Goal: Transaction & Acquisition: Subscribe to service/newsletter

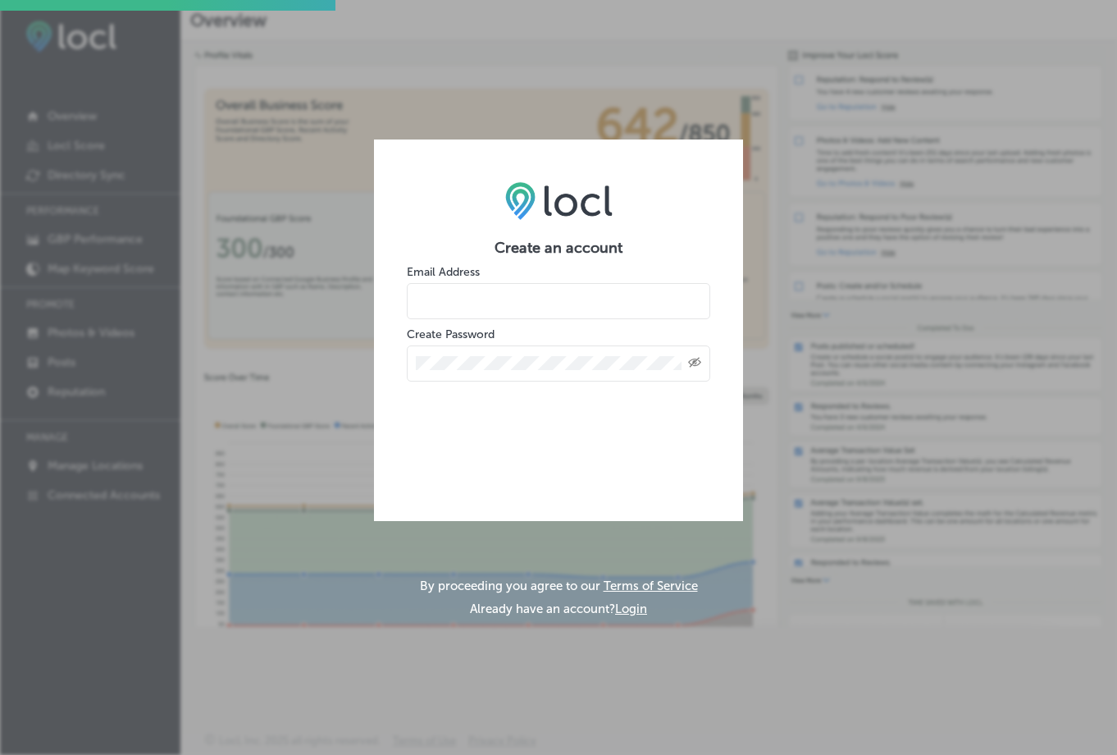
click at [639, 609] on button "Login" at bounding box center [631, 608] width 32 height 15
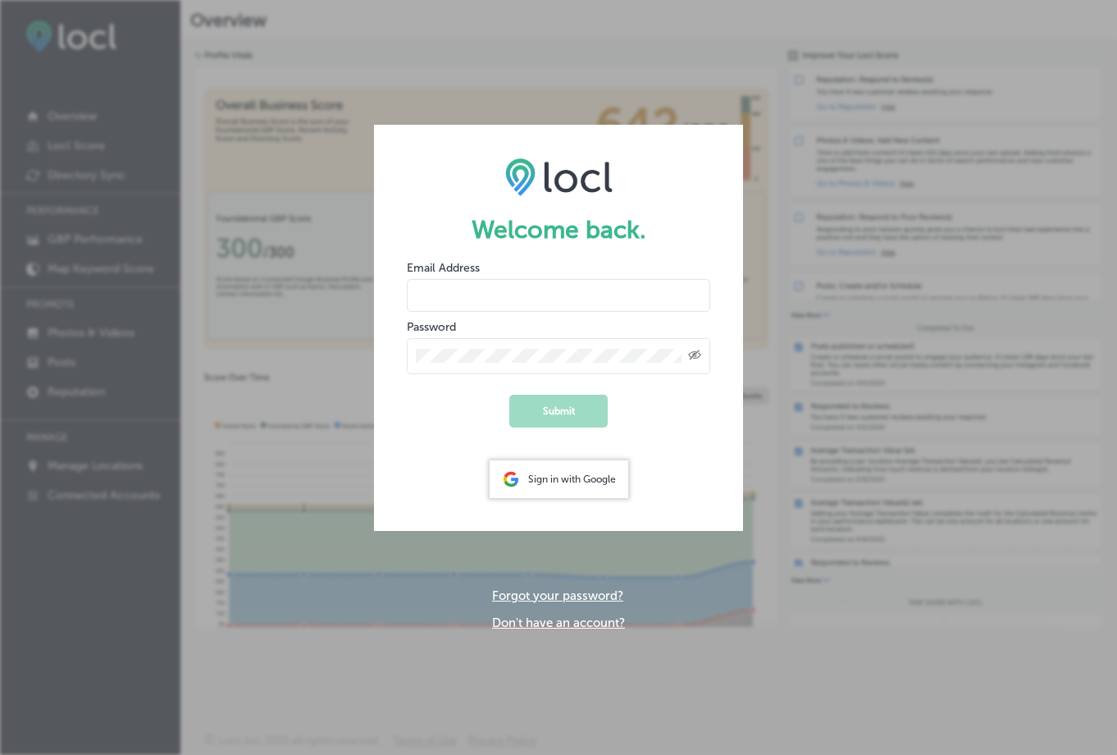
click at [484, 290] on input "email" at bounding box center [559, 295] width 304 height 33
type input "estrautman@etkclaw.com"
click at [449, 376] on form "Welcome back. Email Address estrautman@etkclaw.com Password Created with Sketch…" at bounding box center [558, 327] width 369 height 405
click at [540, 409] on button "Submit" at bounding box center [558, 411] width 98 height 33
click at [422, 488] on form "Welcome back. Email Address estrautman@etkclaw.com Password Created with Sketch…" at bounding box center [558, 327] width 369 height 405
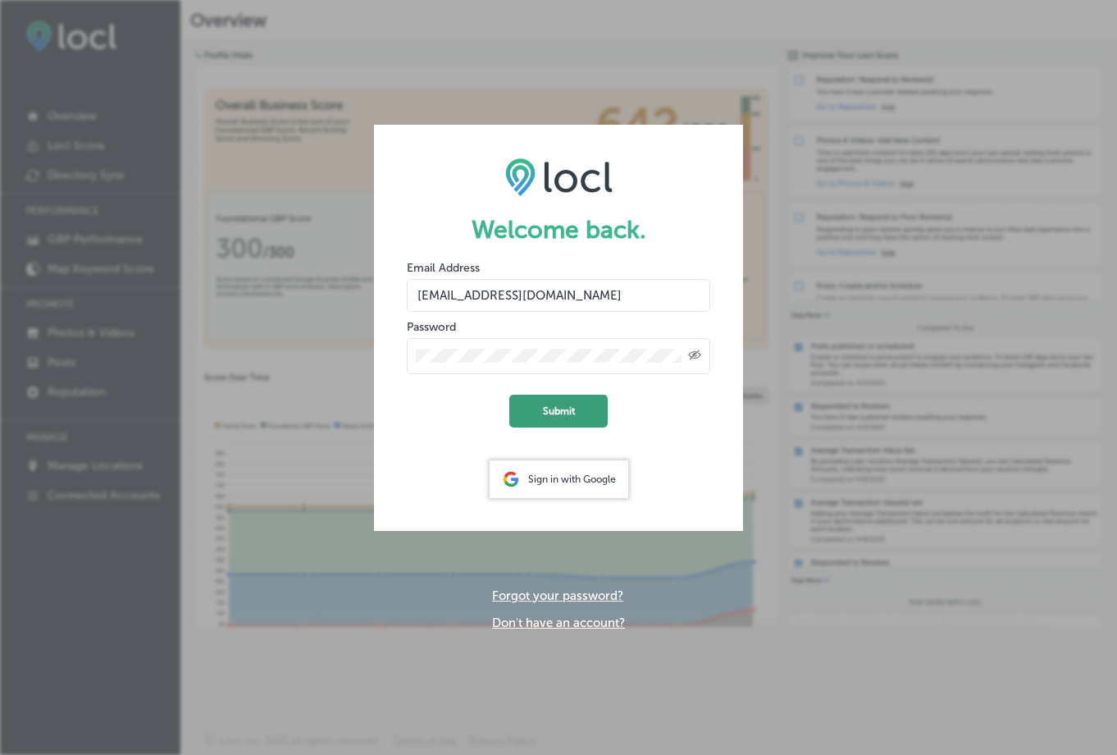
click at [557, 418] on button "Submit" at bounding box center [558, 411] width 98 height 33
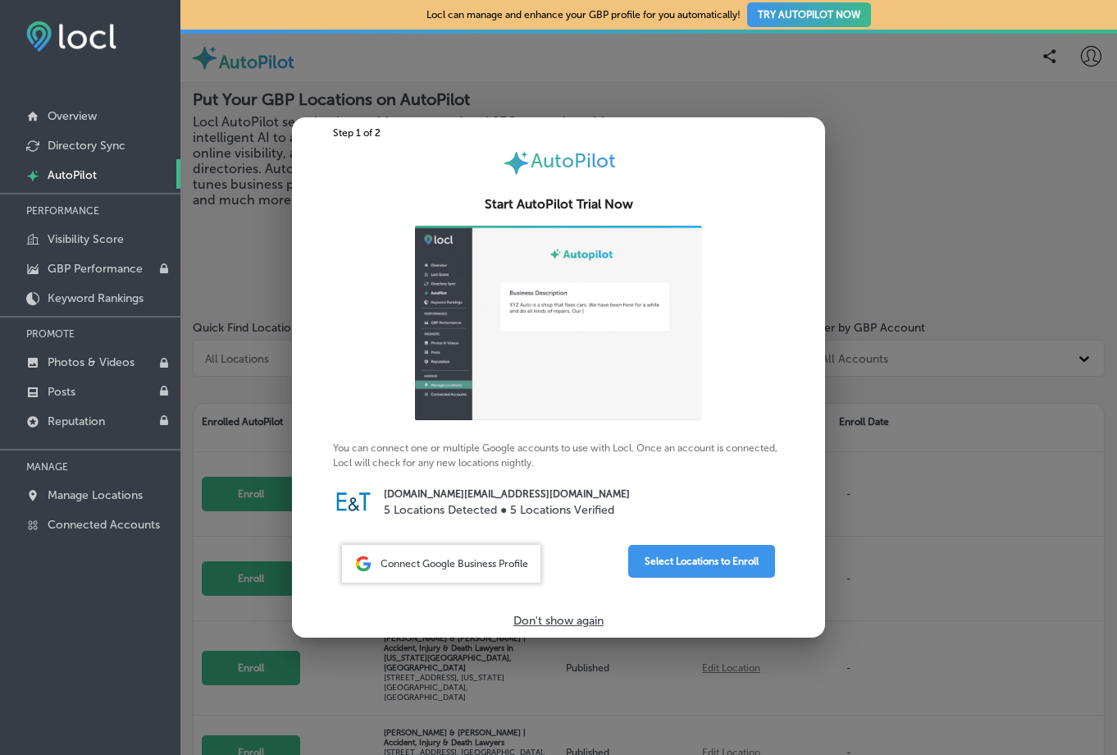
click at [467, 559] on span "Connect Google Business Profile" at bounding box center [455, 563] width 148 height 11
click at [915, 509] on div at bounding box center [558, 377] width 1117 height 755
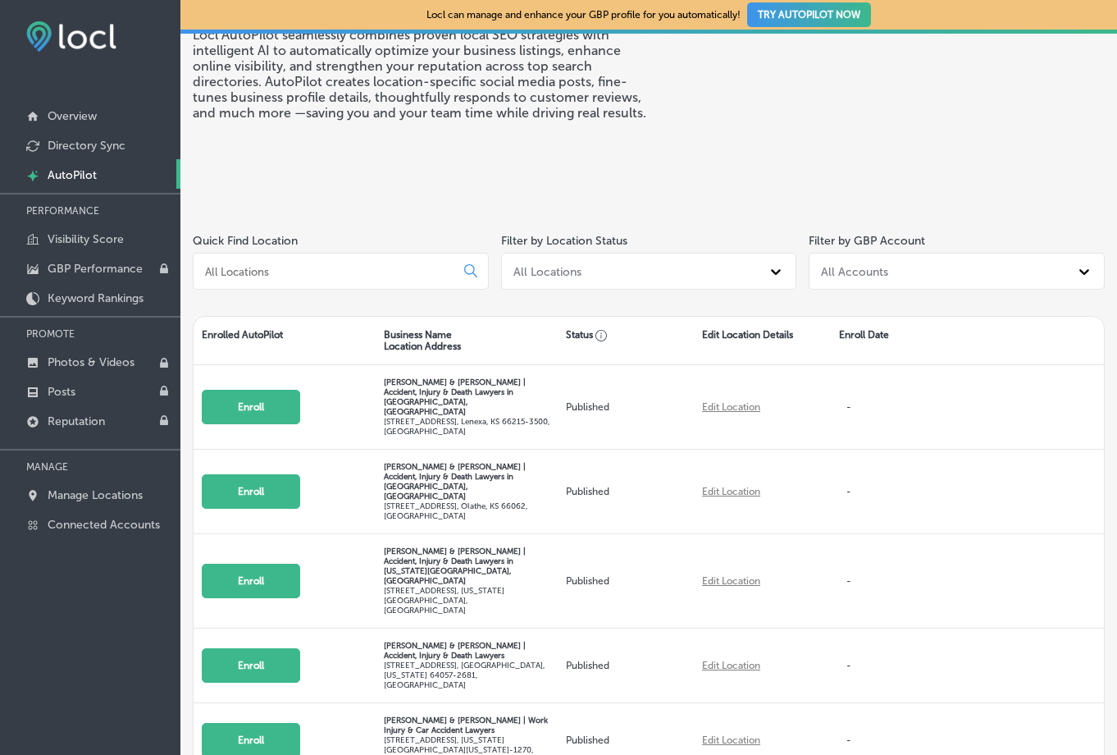
scroll to position [102, 0]
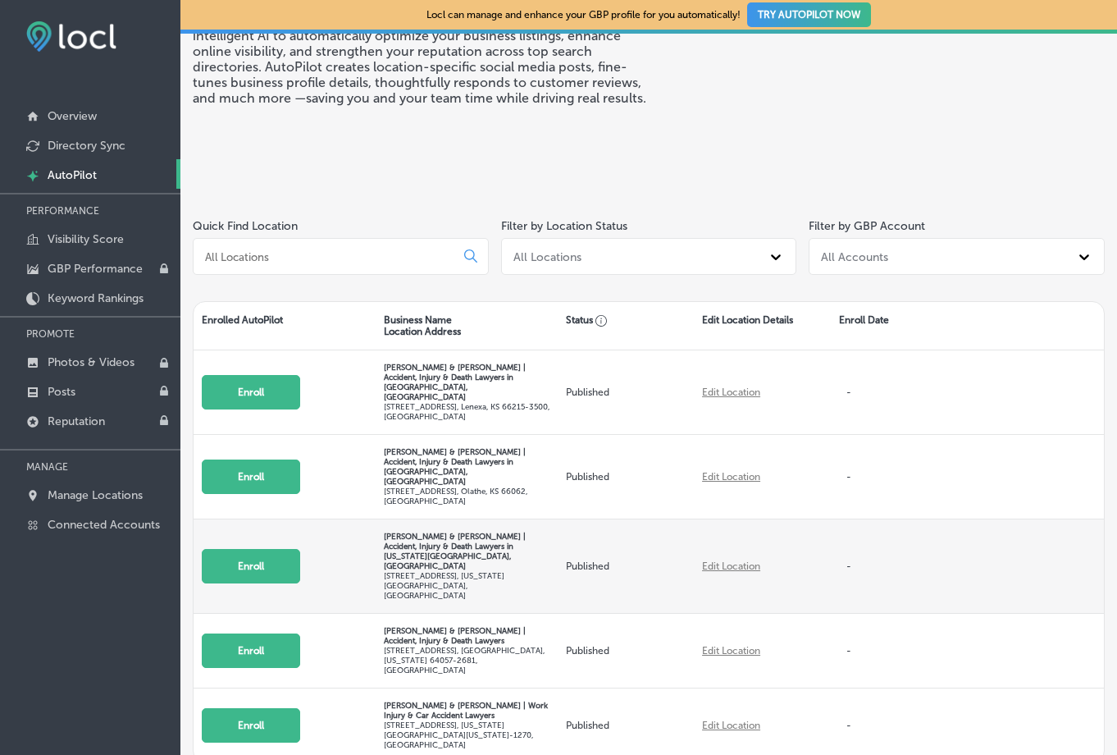
click at [250, 549] on button "Enroll" at bounding box center [251, 566] width 98 height 34
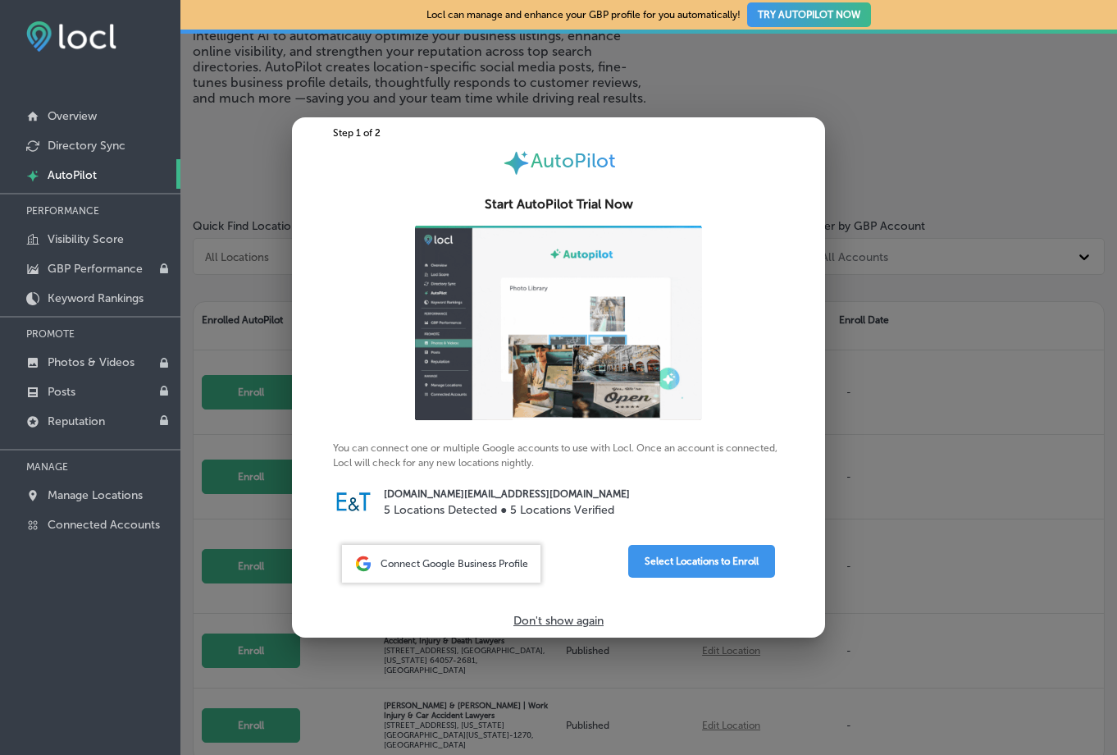
click at [1015, 501] on div at bounding box center [558, 377] width 1117 height 755
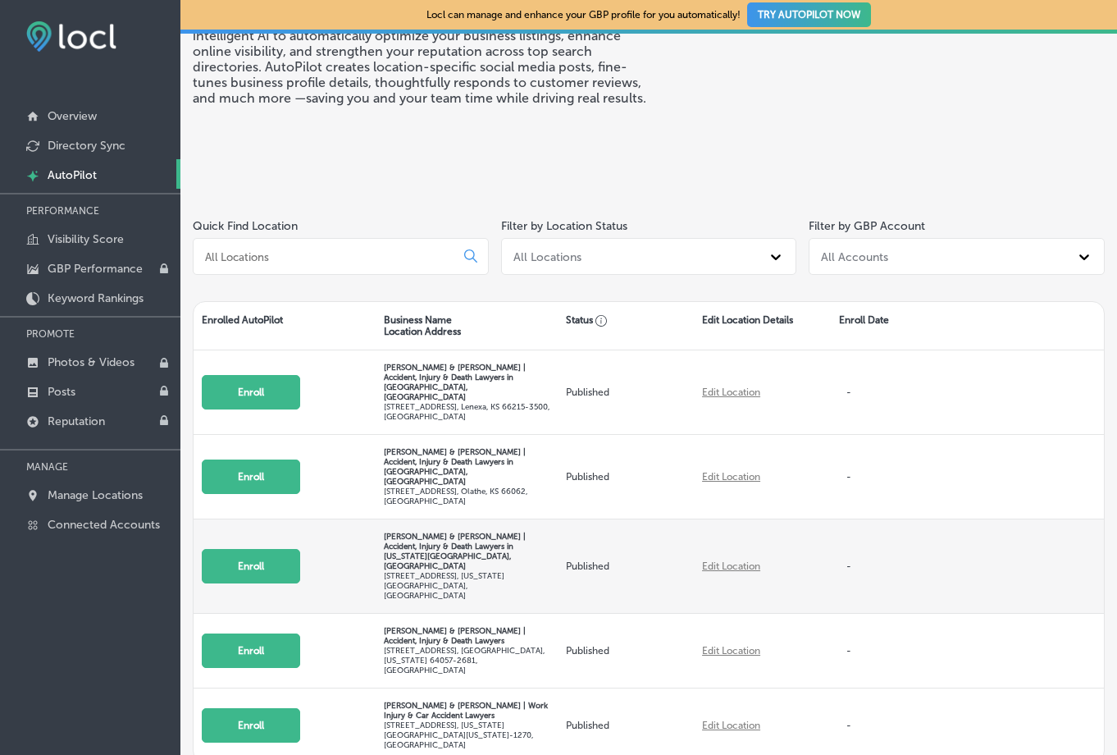
click at [257, 549] on button "Enroll" at bounding box center [251, 566] width 98 height 34
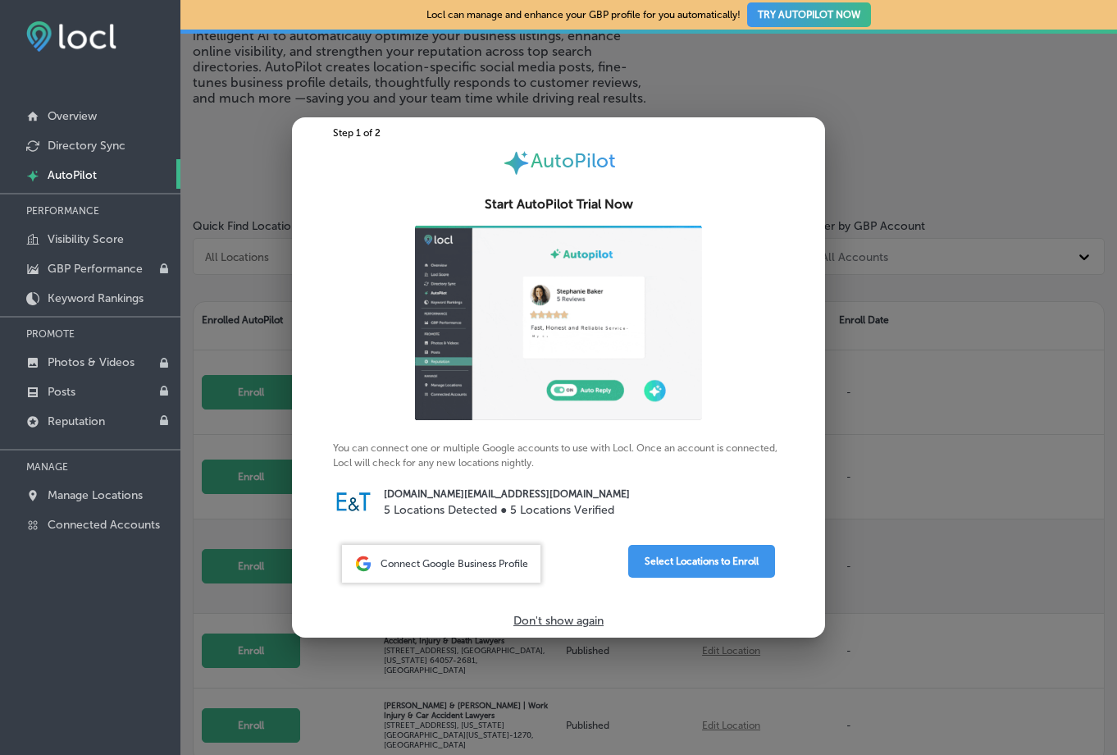
click at [257, 514] on div at bounding box center [558, 377] width 1117 height 755
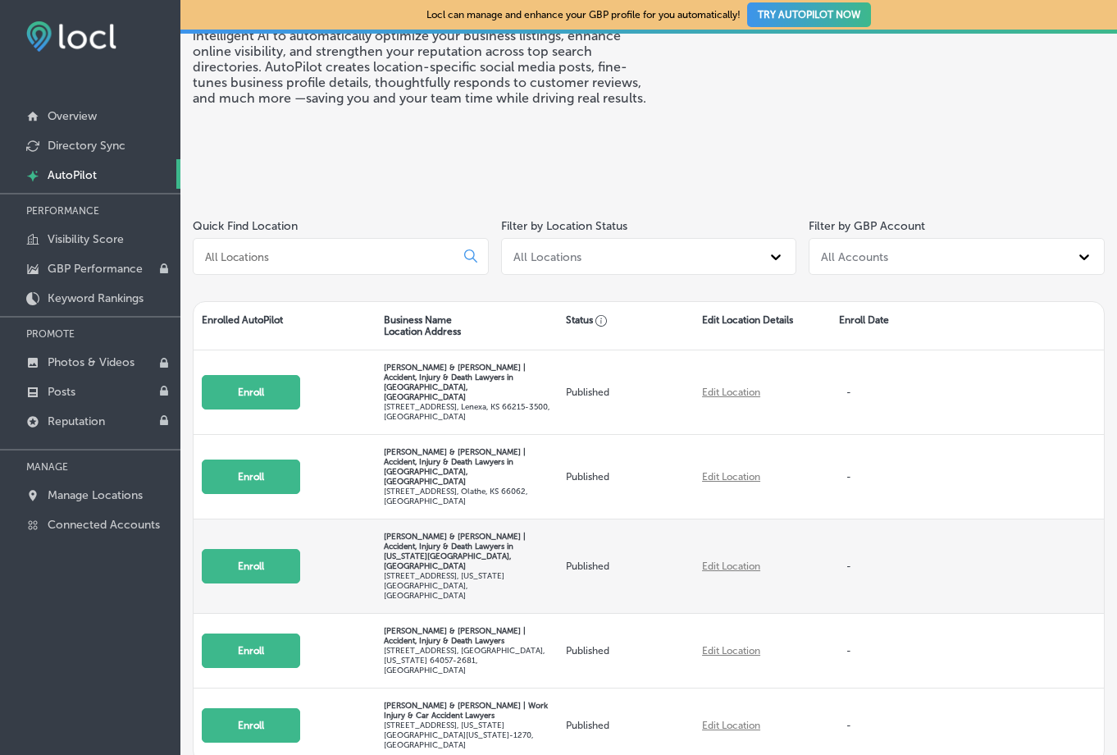
click at [267, 549] on button "Enroll" at bounding box center [251, 566] width 98 height 34
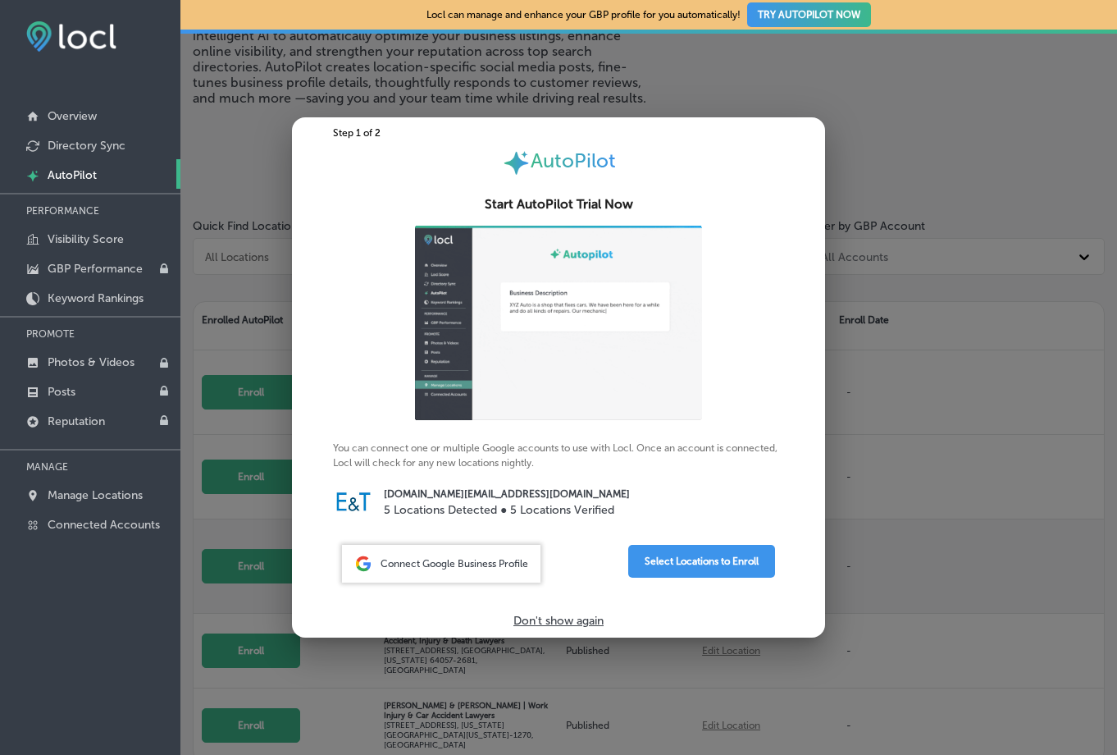
click at [267, 508] on div at bounding box center [558, 377] width 1117 height 755
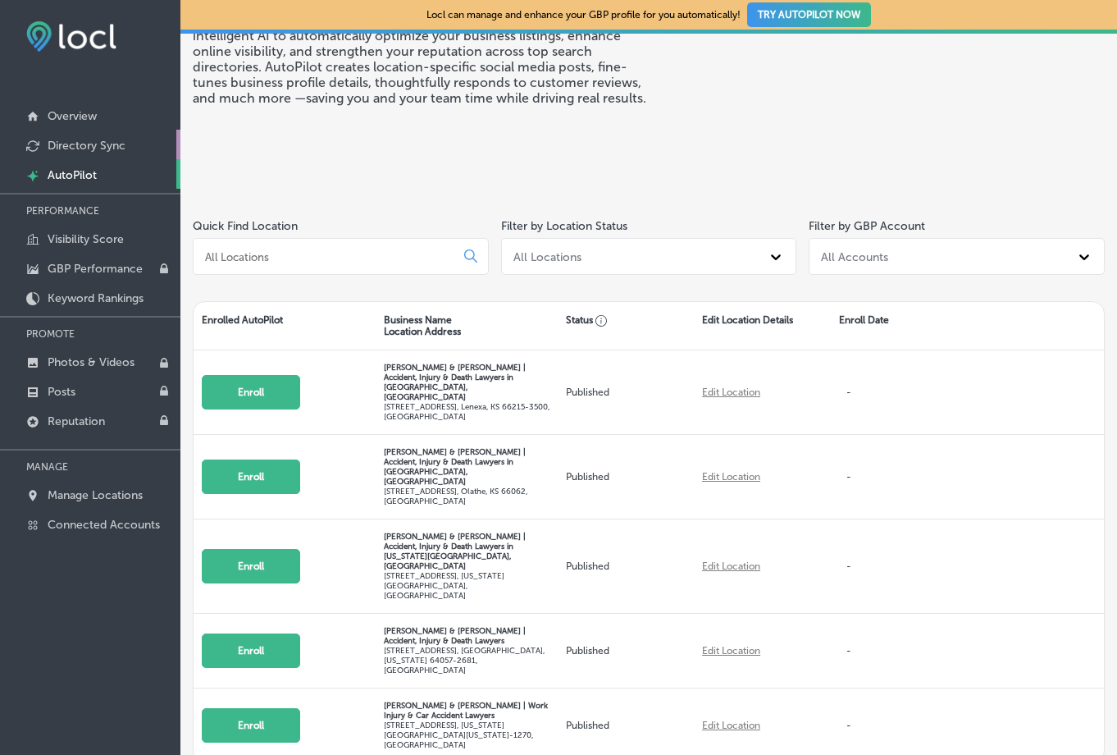
click at [71, 144] on p "Directory Sync" at bounding box center [87, 146] width 78 height 14
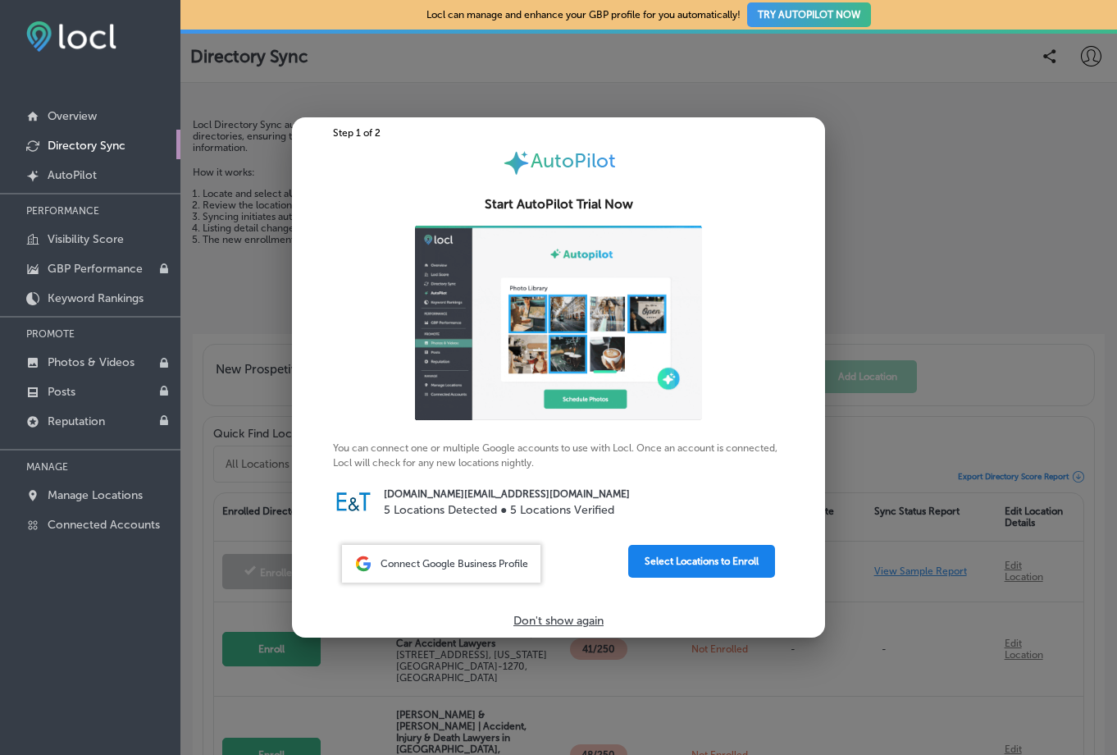
click at [685, 559] on button "Select Locations to Enroll" at bounding box center [701, 561] width 147 height 33
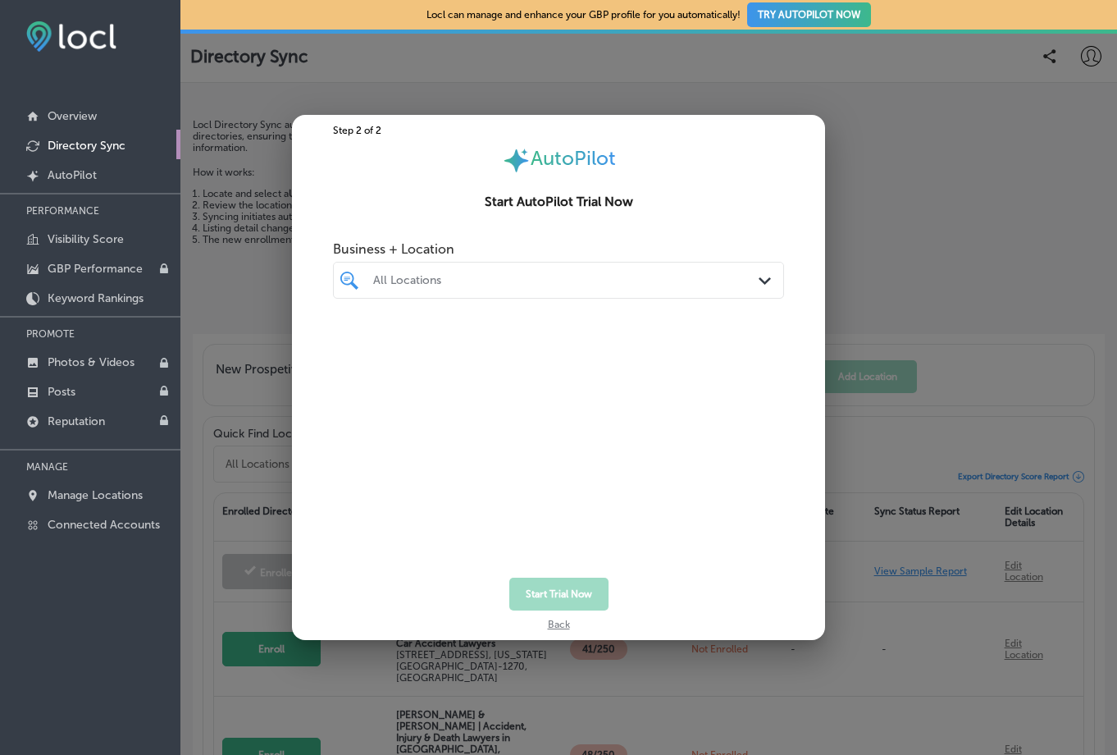
click at [582, 286] on div "All Locations" at bounding box center [566, 280] width 387 height 14
click at [792, 433] on div "Business + Location All Locations Path Created with Sketch." at bounding box center [558, 405] width 533 height 345
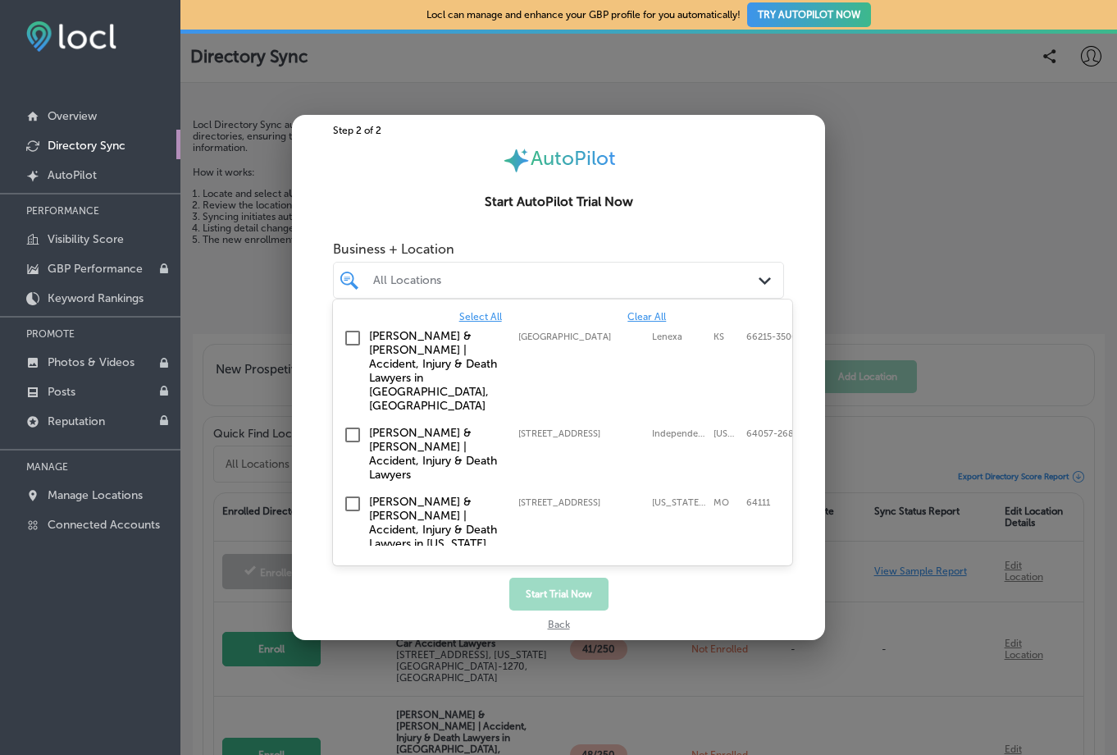
click at [674, 281] on div "All Locations" at bounding box center [566, 280] width 387 height 14
click at [355, 494] on input "checkbox" at bounding box center [353, 504] width 20 height 20
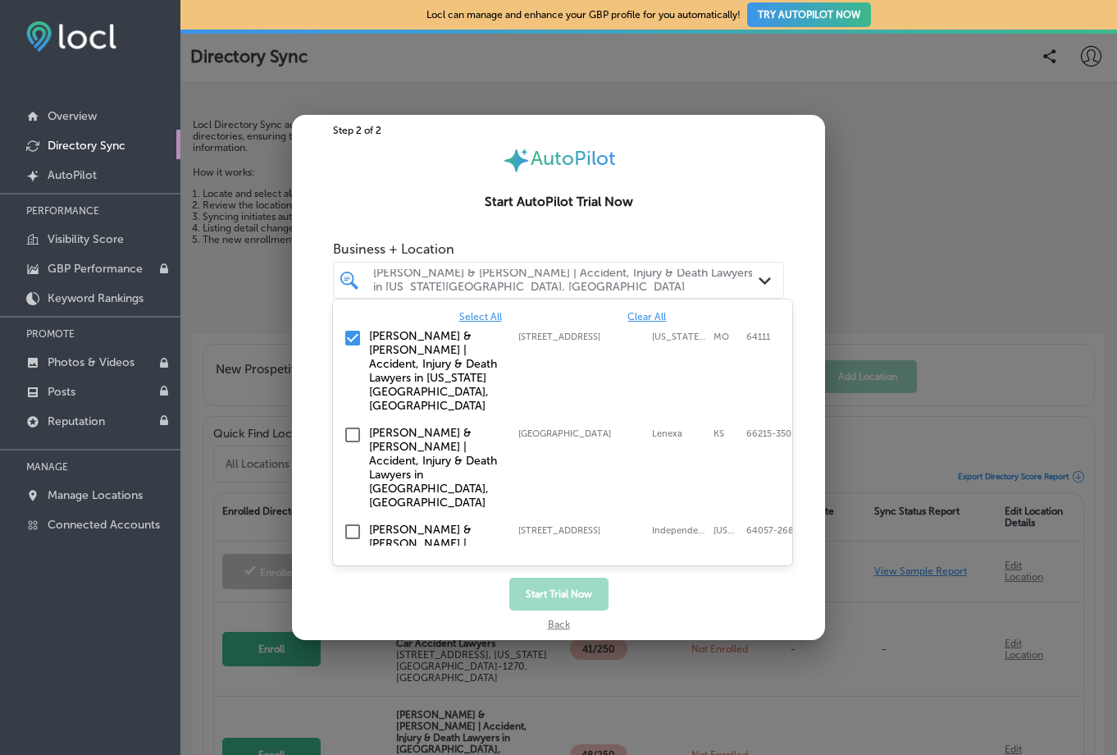
click at [781, 623] on div "Step 2 of 2 AutoPilot Start AutoPilot Trial Now Business + Location option 4520…" at bounding box center [558, 377] width 533 height 524
click at [509, 267] on div "EDELMAN & THOMPSON | Accident, Injury & Death Lawyers in Kansas City, MO Path C…" at bounding box center [558, 280] width 451 height 37
click at [737, 620] on div "Step 2 of 2 AutoPilot Start AutoPilot Trial Now Business + Location option 4520…" at bounding box center [558, 377] width 533 height 524
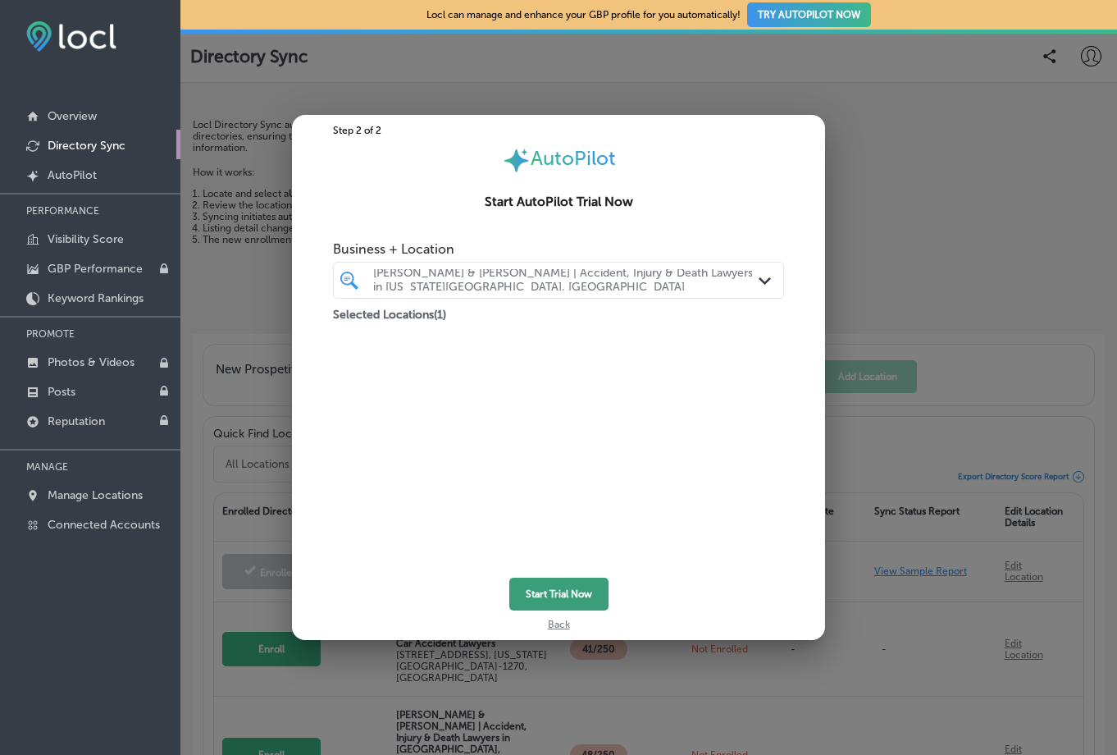
click at [573, 590] on button "Start Trial Now" at bounding box center [558, 594] width 99 height 33
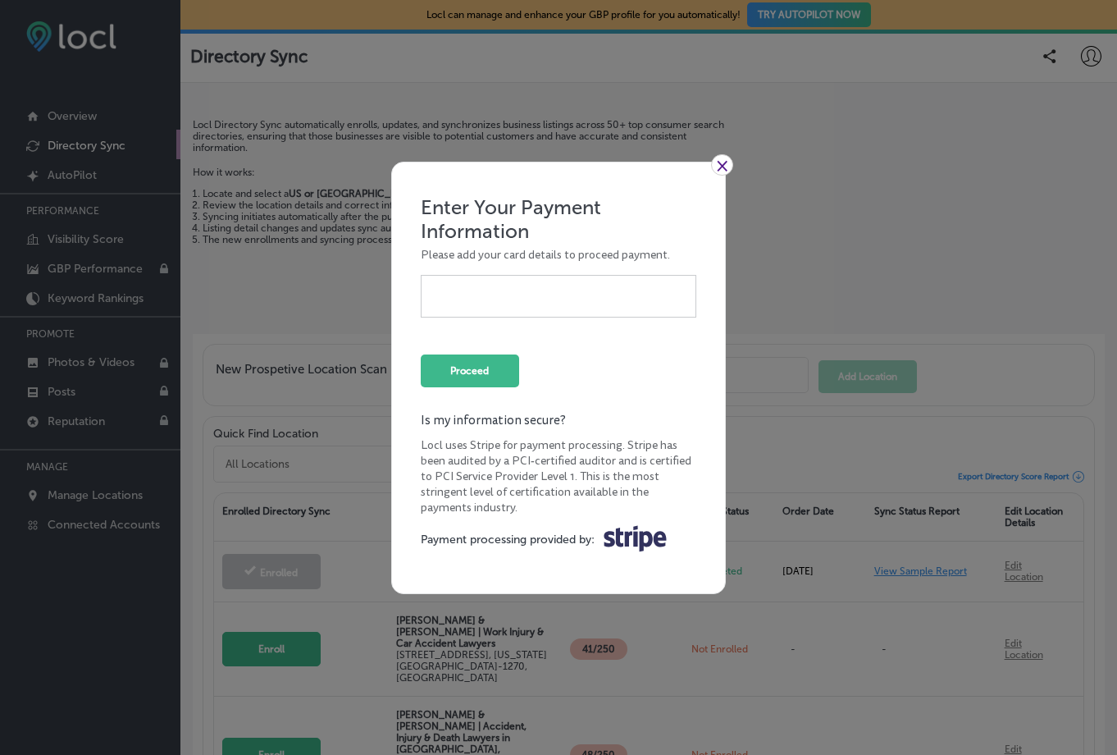
click at [623, 473] on label "Locl uses Stripe for payment processing. Stripe has been audited by a PCI-certi…" at bounding box center [559, 476] width 276 height 78
click at [723, 165] on link "×" at bounding box center [722, 164] width 22 height 21
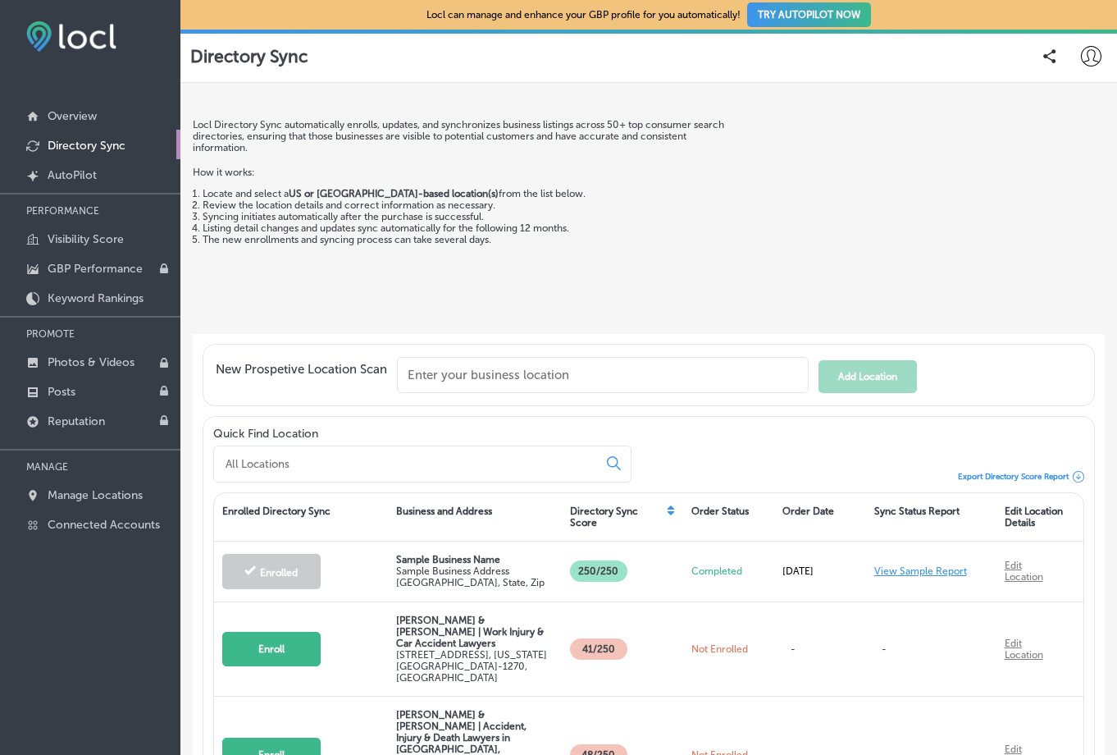
click at [136, 84] on nav "Overview Directory Sync Created by potrace 1.10, written by Peter Selinger 2001…" at bounding box center [90, 300] width 180 height 492
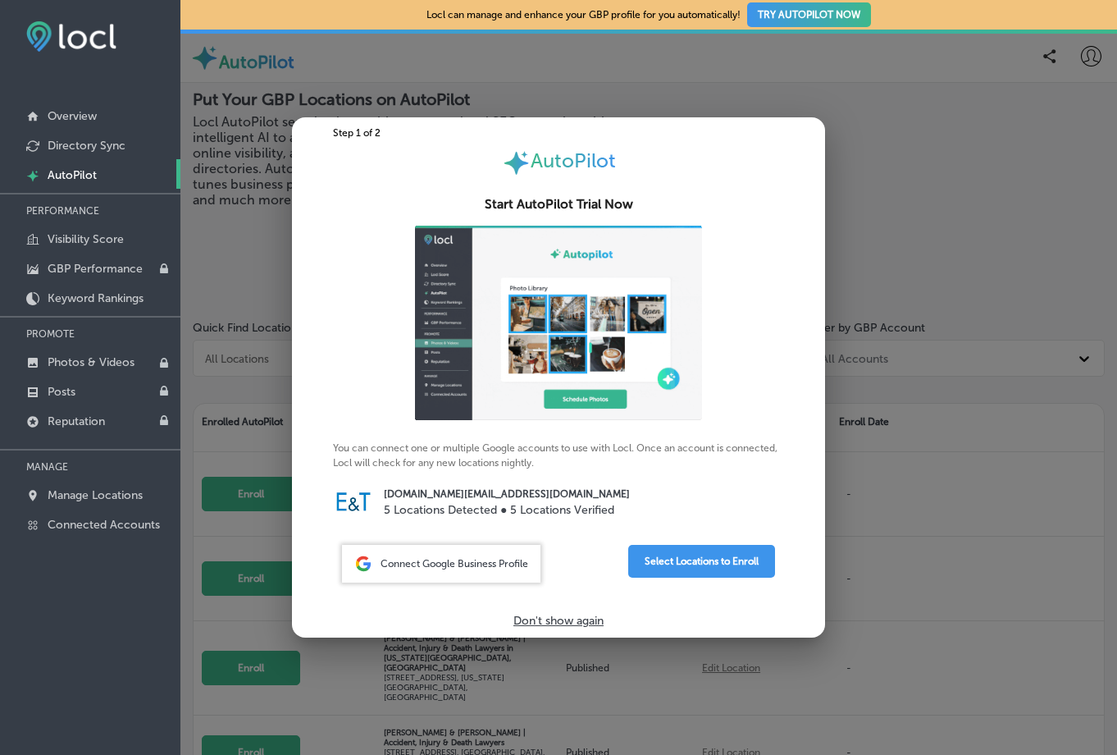
click at [933, 261] on div at bounding box center [558, 377] width 1117 height 755
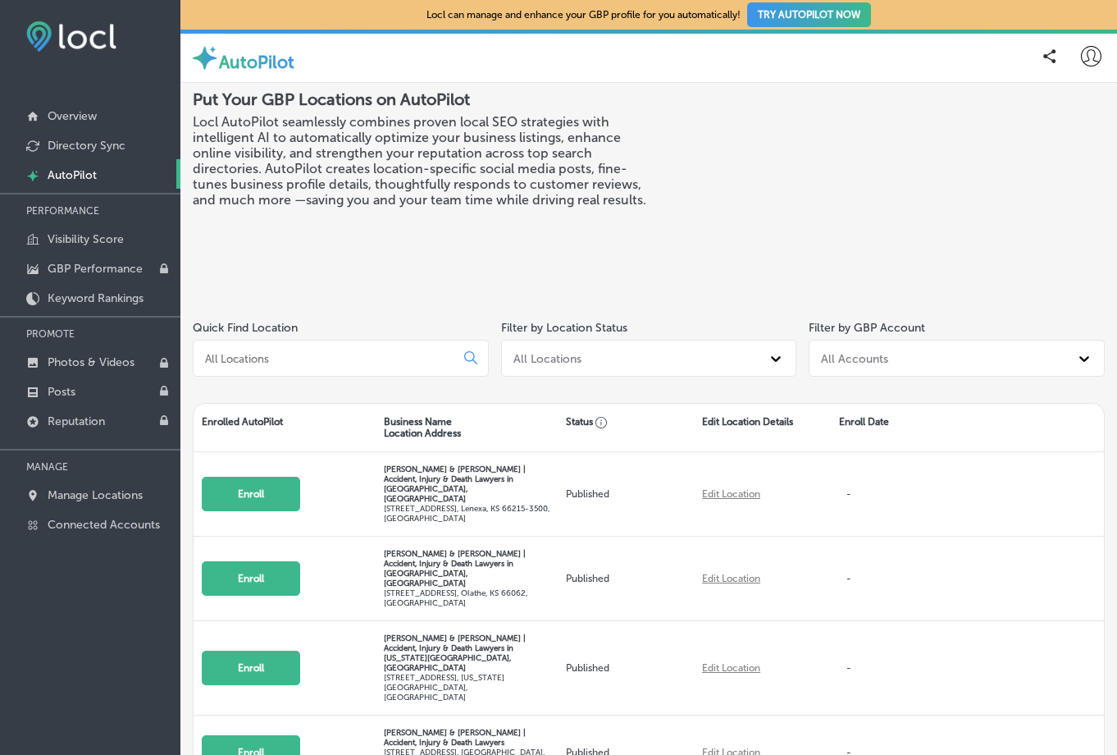
click at [352, 241] on div "Put Your GBP Locations on AutoPilot Locl AutoPilot seamlessly combines proven l…" at bounding box center [421, 193] width 456 height 208
click at [61, 124] on link "Overview" at bounding box center [90, 115] width 180 height 30
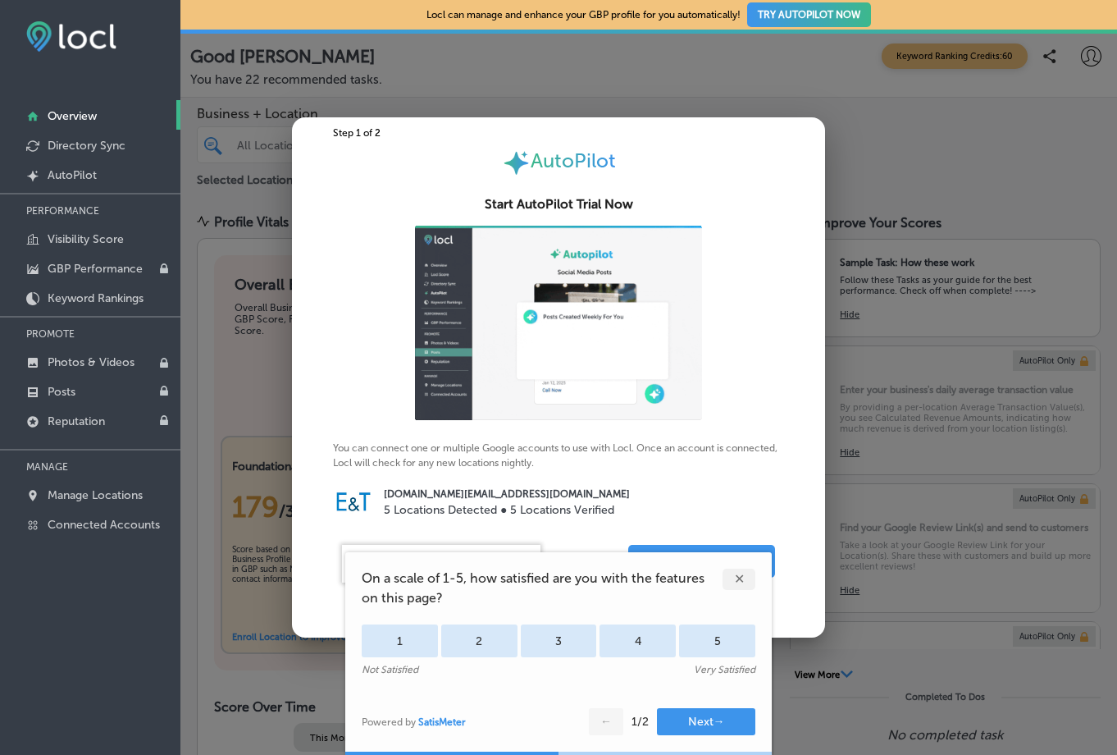
click at [741, 578] on div "✕" at bounding box center [739, 578] width 33 height 21
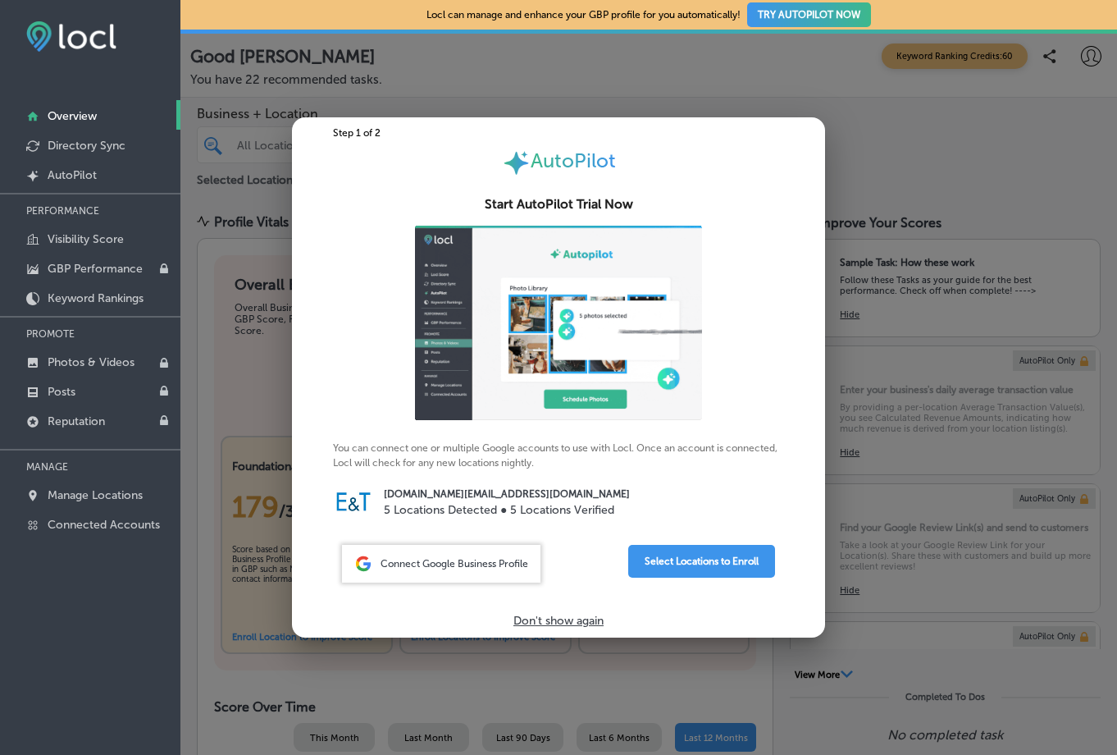
click at [985, 527] on div at bounding box center [558, 377] width 1117 height 755
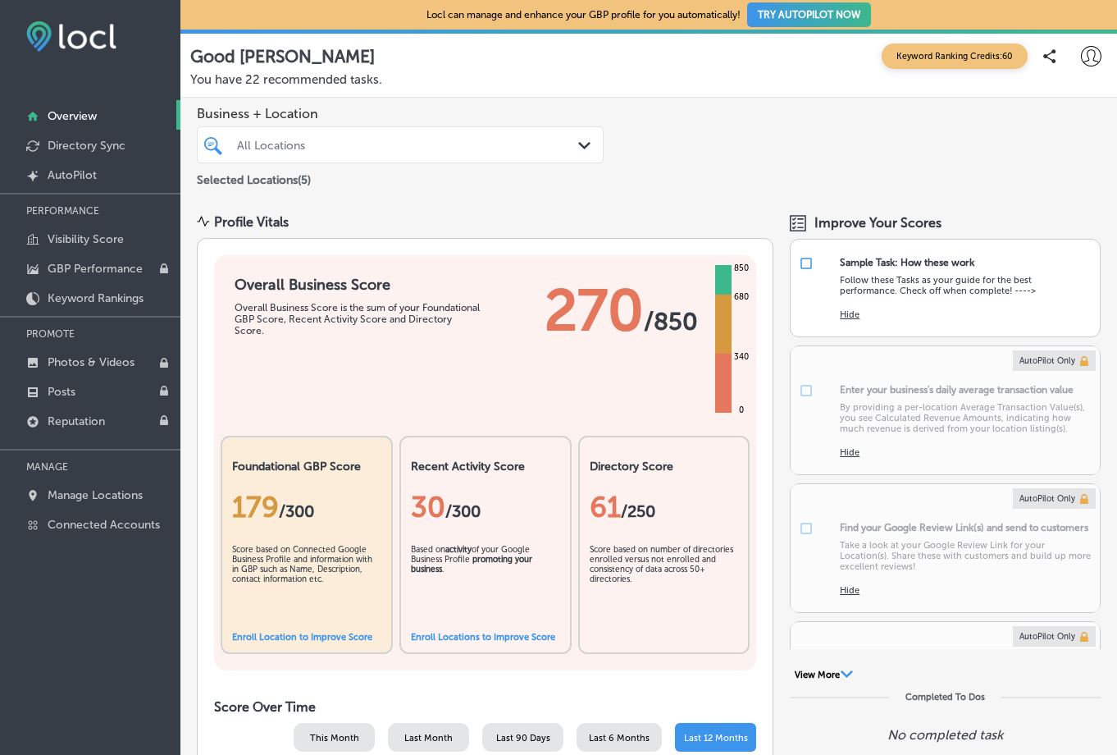
click at [545, 153] on div "All Locations" at bounding box center [400, 145] width 343 height 21
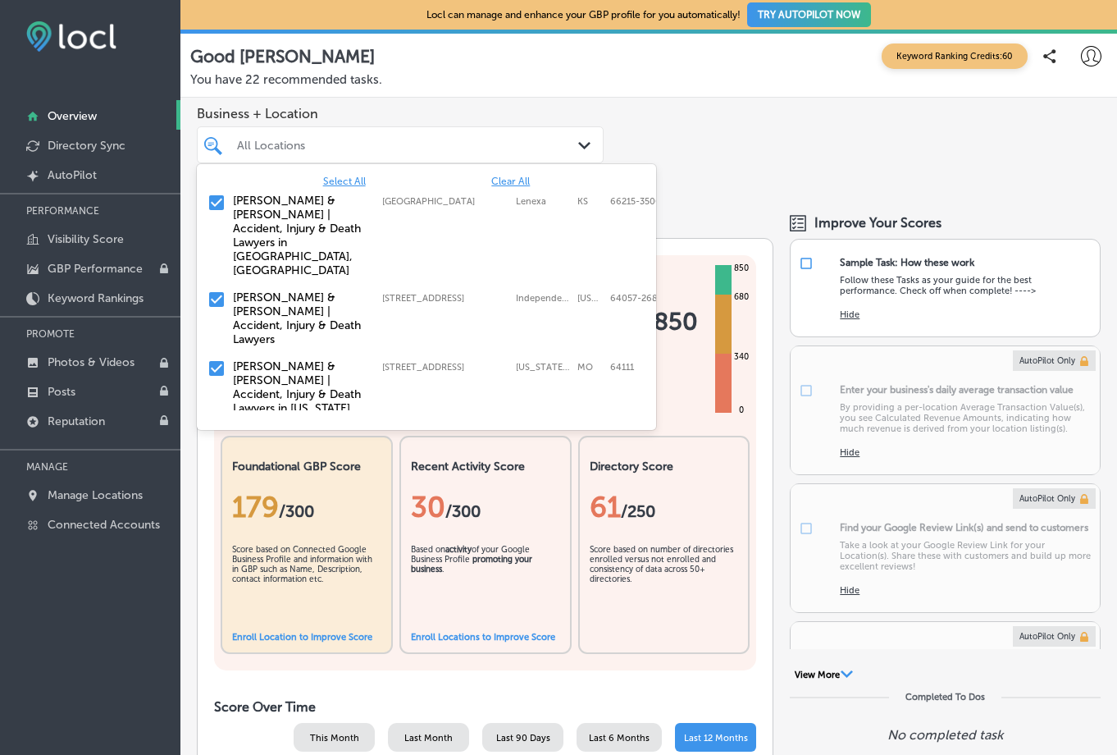
click at [222, 201] on input "checkbox" at bounding box center [217, 203] width 20 height 20
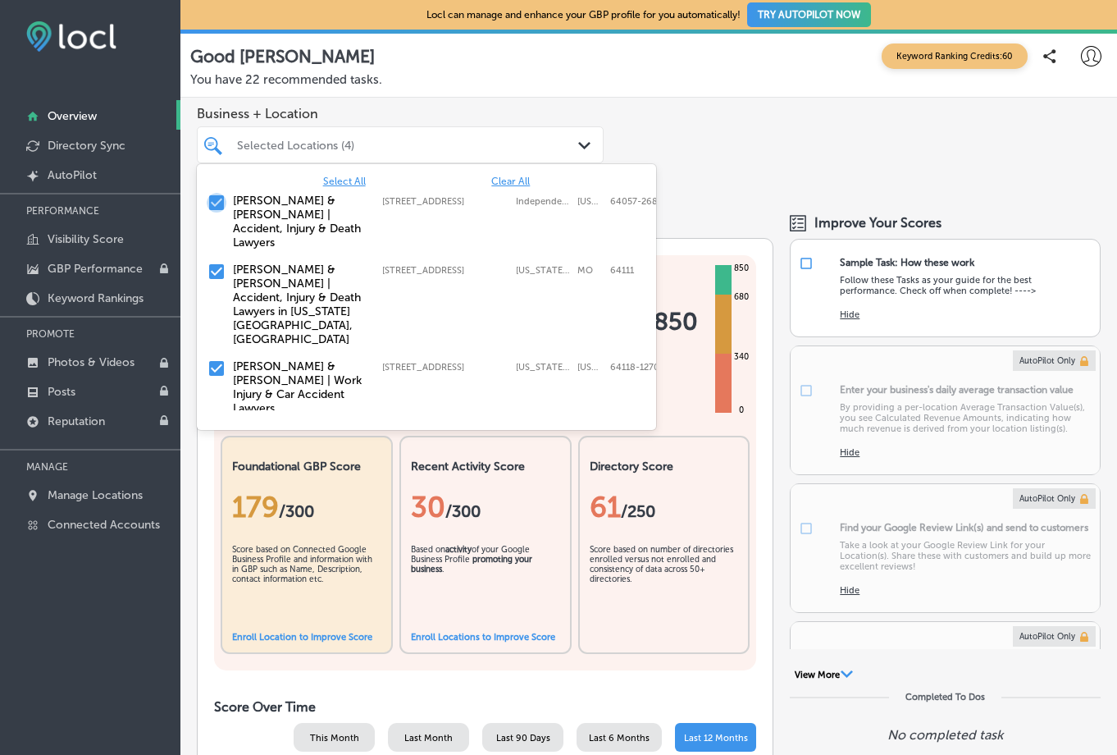
click at [224, 211] on input "checkbox" at bounding box center [217, 203] width 20 height 20
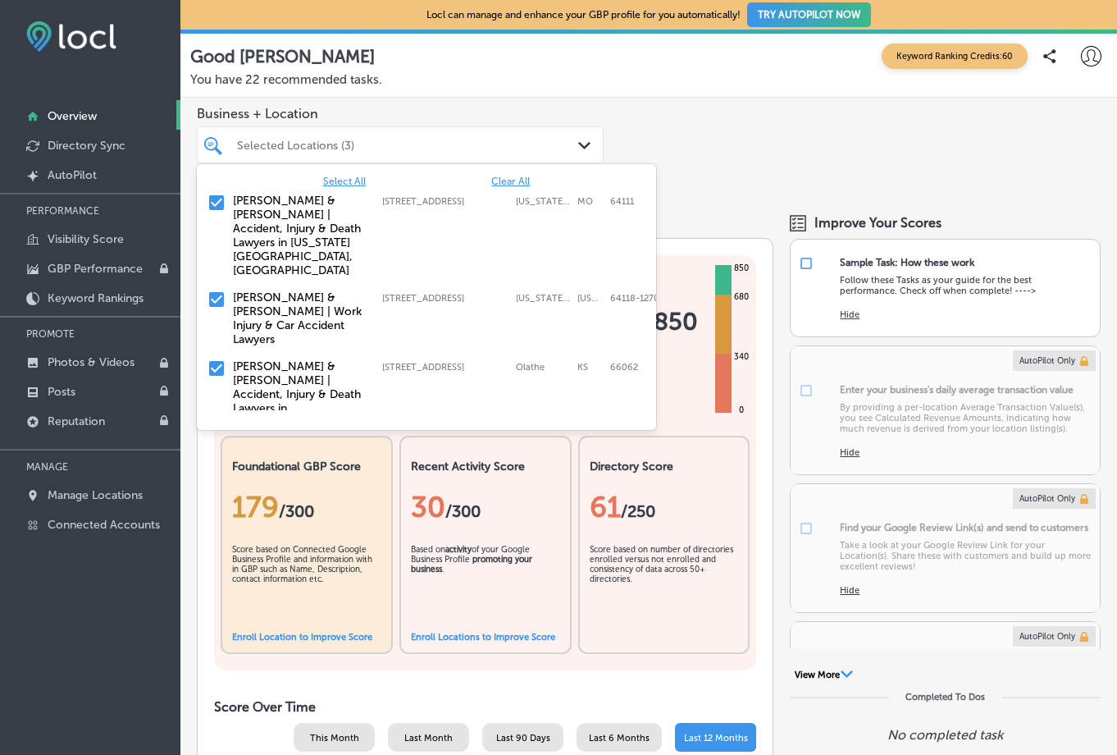
click at [496, 180] on span "Clear All" at bounding box center [510, 181] width 39 height 11
click at [214, 358] on input "checkbox" at bounding box center [217, 368] width 20 height 20
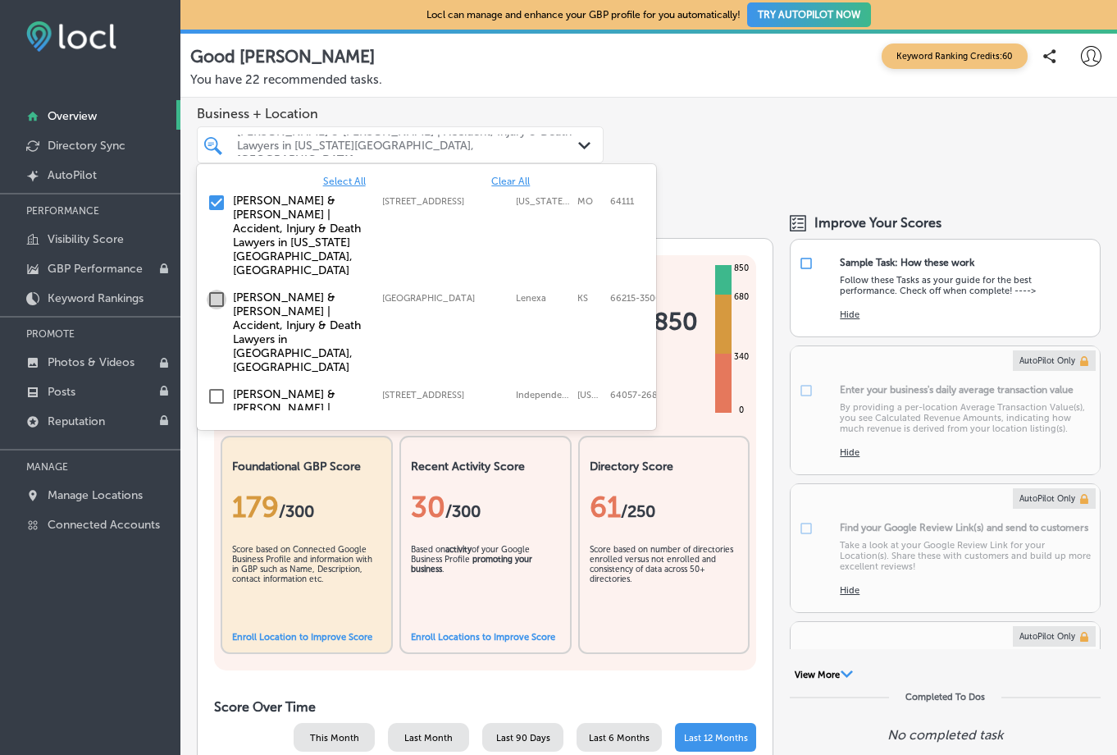
click at [219, 290] on input "checkbox" at bounding box center [217, 300] width 20 height 20
click at [218, 204] on input "checkbox" at bounding box center [217, 203] width 20 height 20
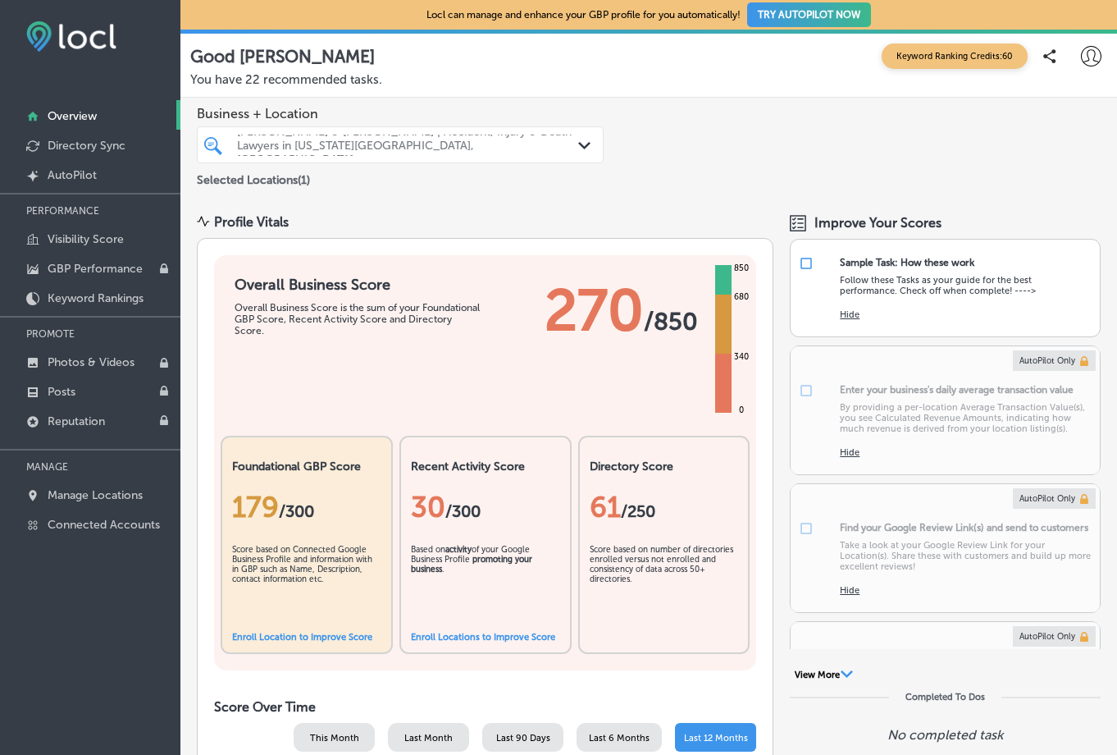
click at [760, 134] on div "Business + Location [PERSON_NAME] & [PERSON_NAME] | Accident, Injury & Death La…" at bounding box center [648, 148] width 937 height 100
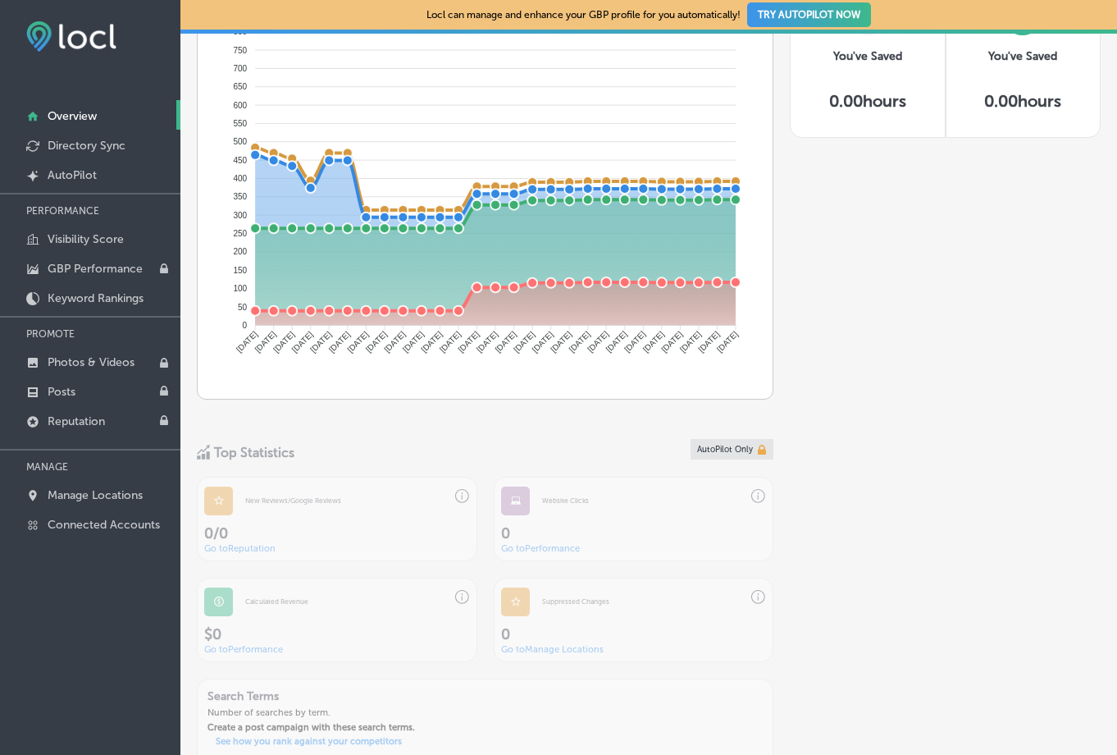
scroll to position [735, 0]
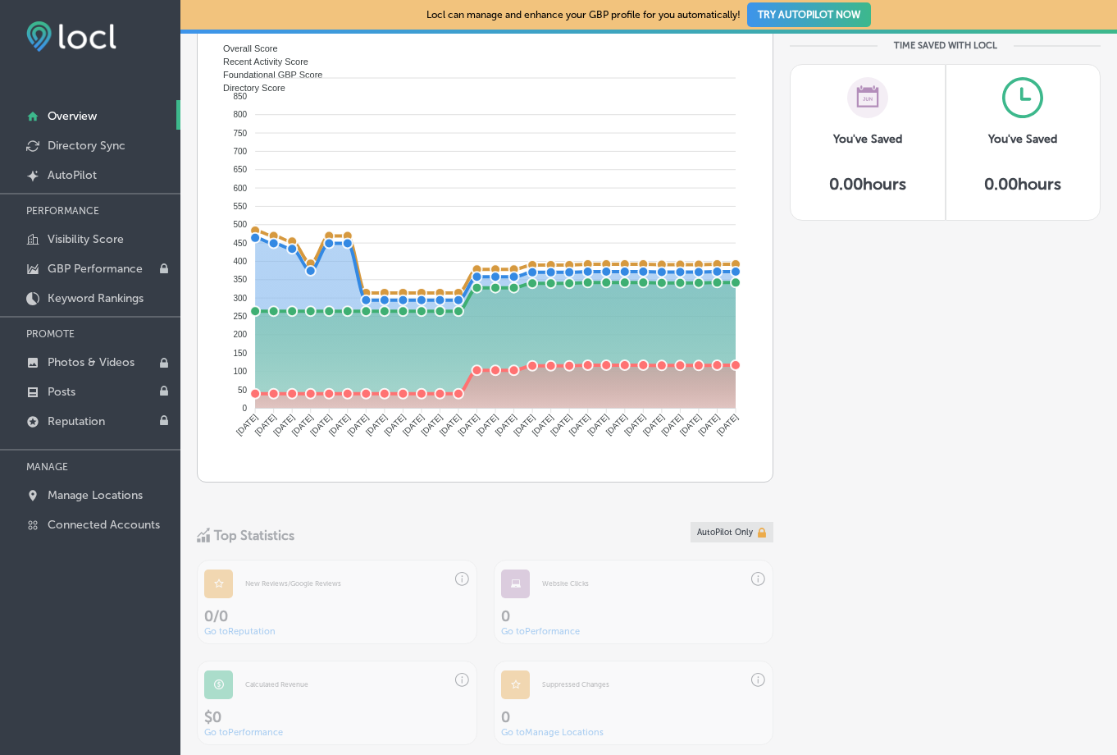
click at [861, 466] on div "Improve Your Scores Sample Task: How these work Follow these Tasks as your guid…" at bounding box center [945, 312] width 311 height 1667
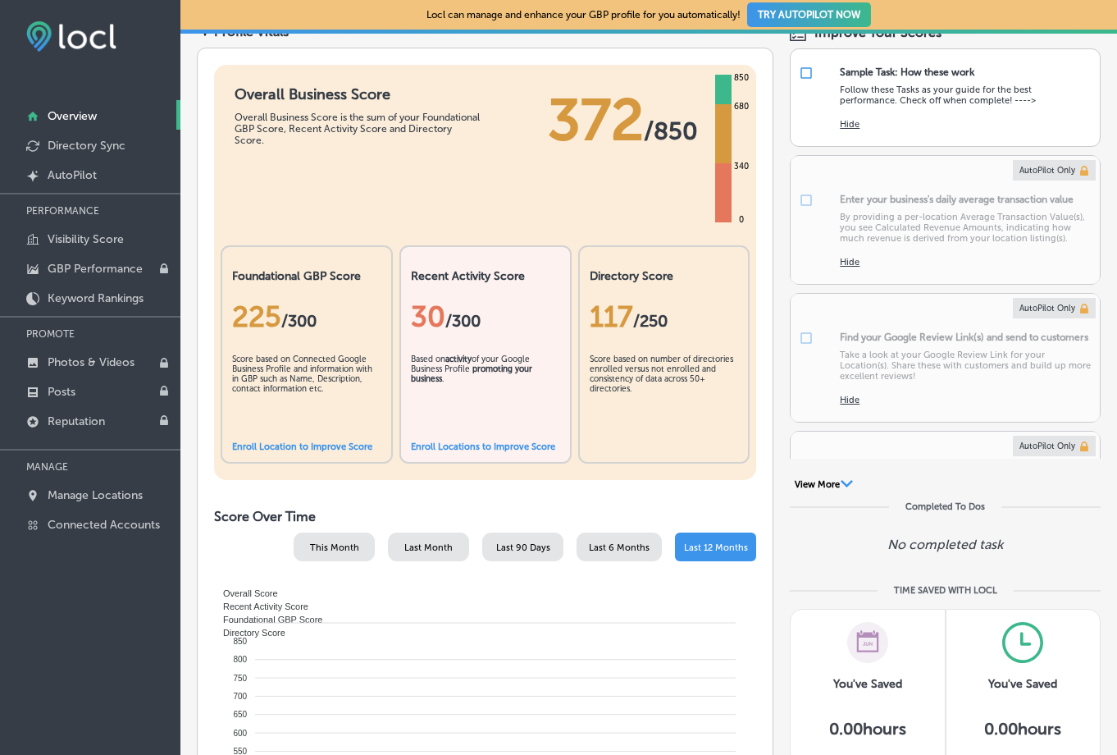
scroll to position [0, 0]
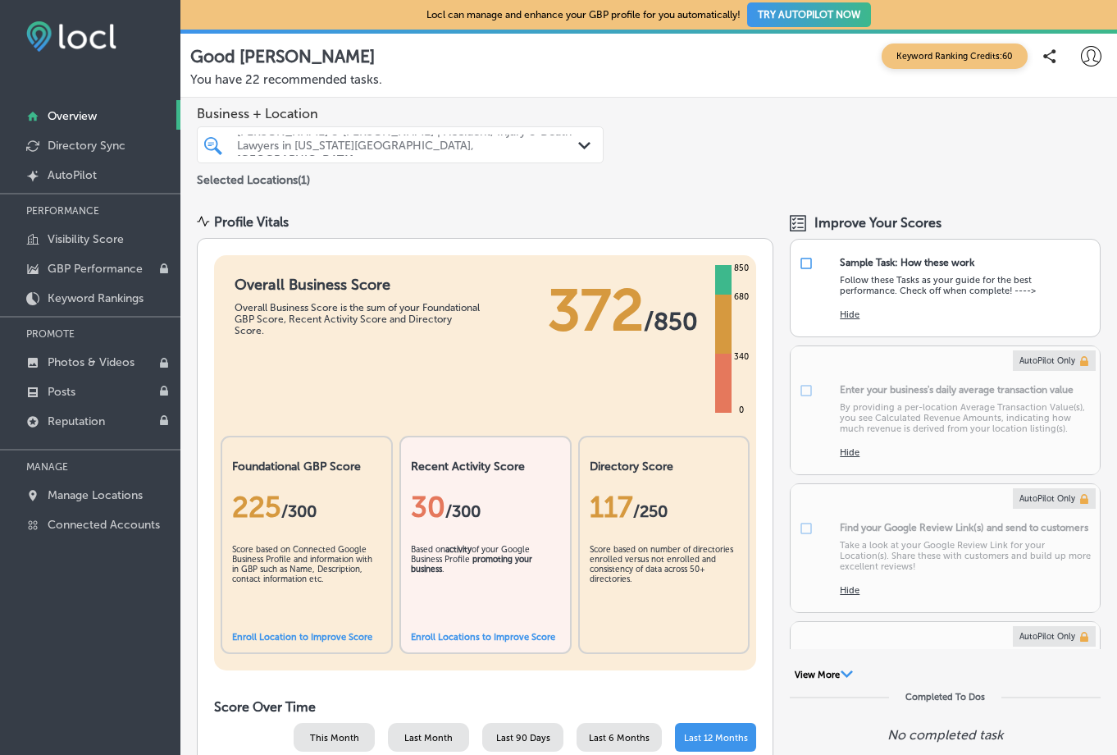
click at [950, 56] on span "Keyword Ranking Credits: 60" at bounding box center [955, 55] width 146 height 25
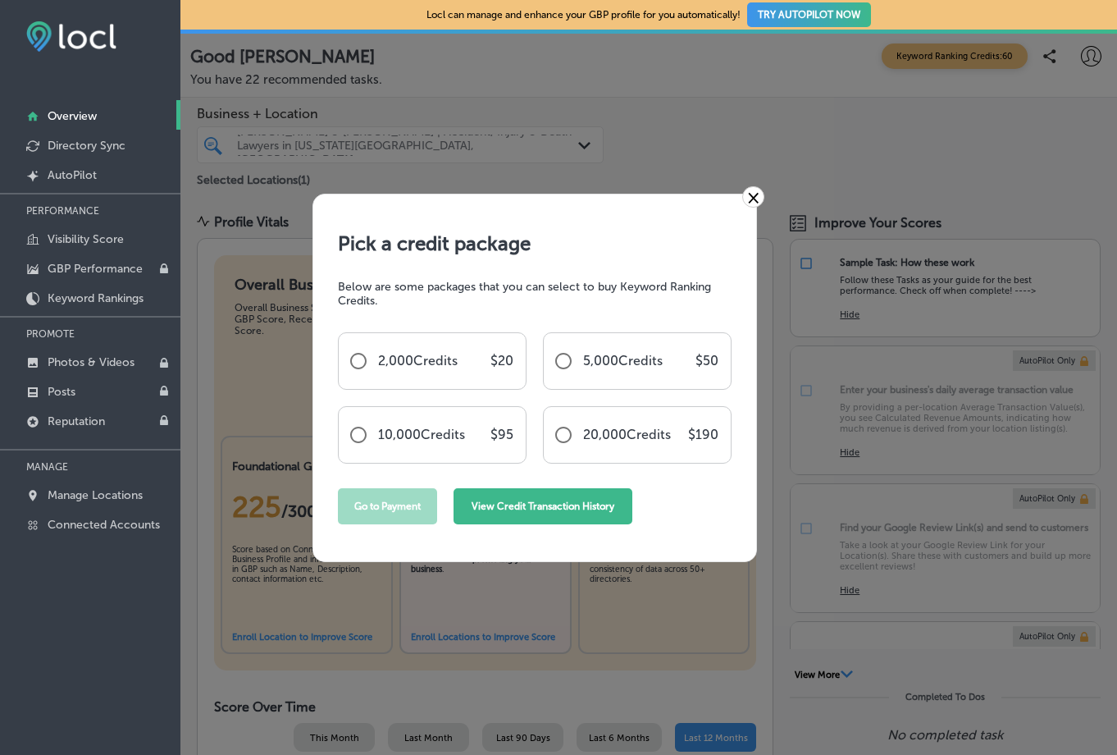
click at [552, 514] on button "View Credit Transaction History" at bounding box center [543, 506] width 179 height 36
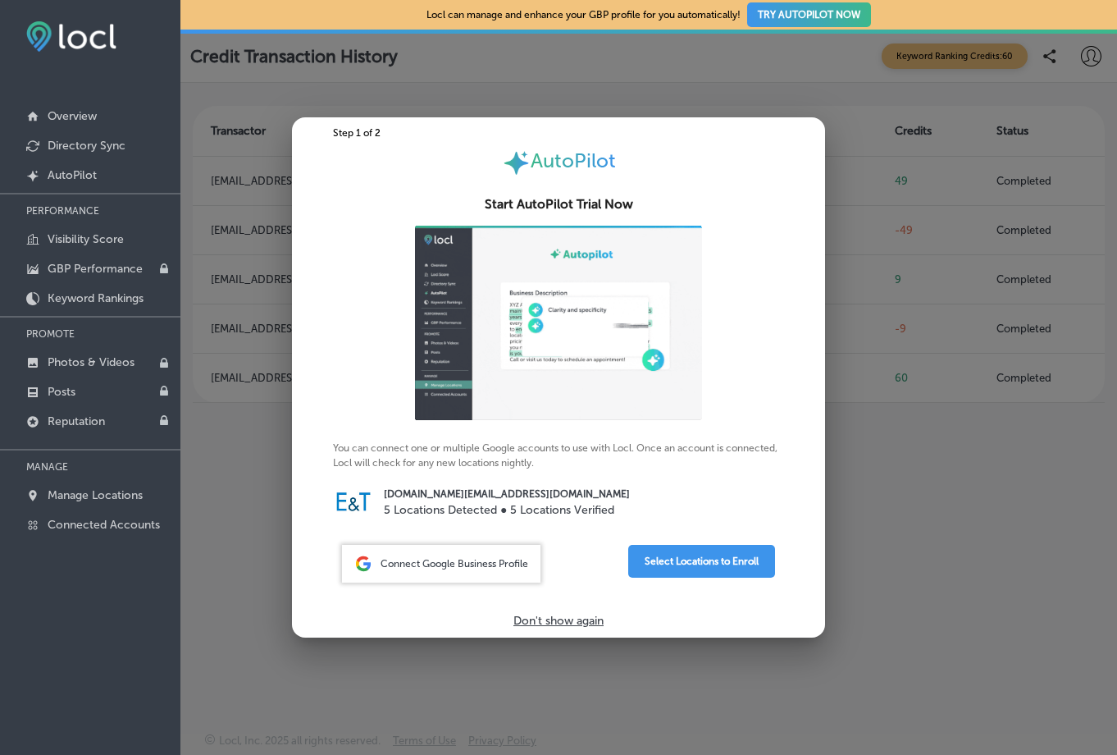
click at [924, 335] on div at bounding box center [558, 377] width 1117 height 755
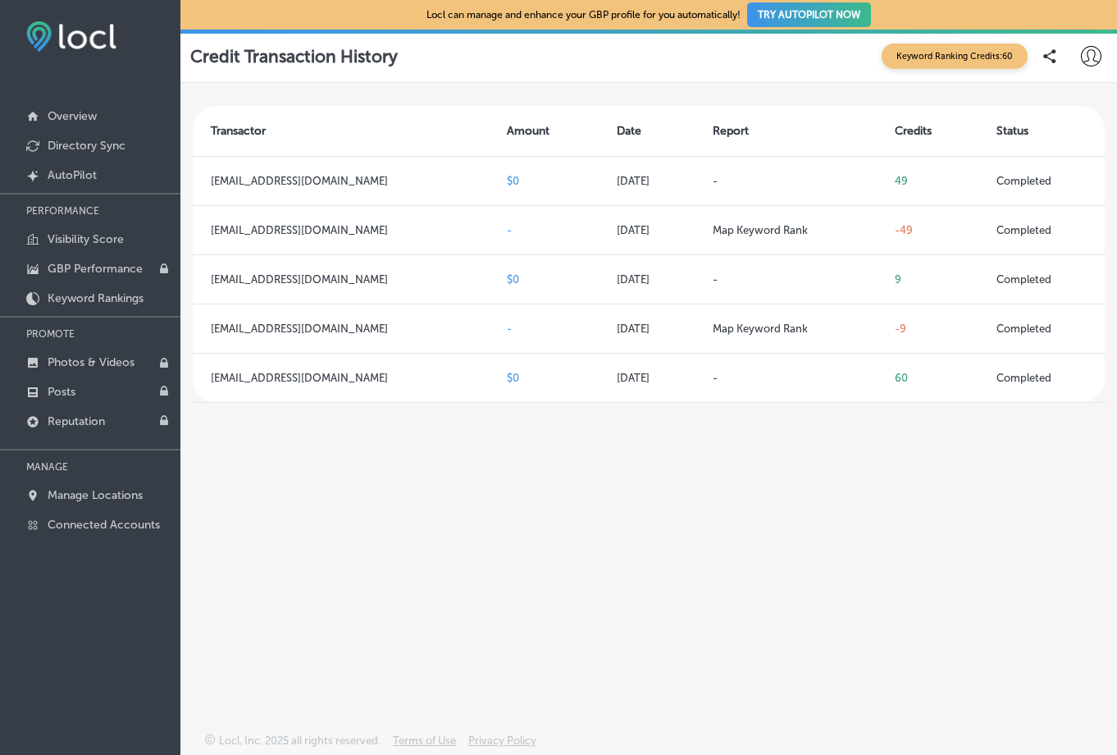
click at [983, 47] on span "Keyword Ranking Credits: 60" at bounding box center [955, 55] width 146 height 25
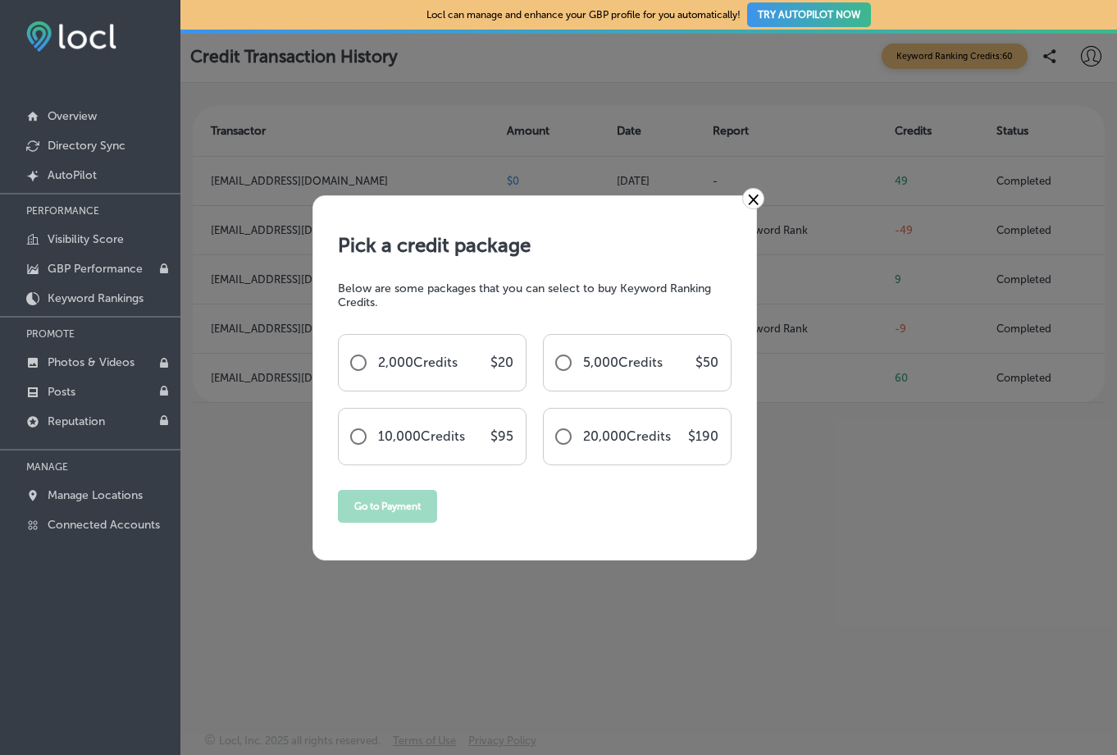
click at [755, 201] on link "×" at bounding box center [753, 198] width 22 height 21
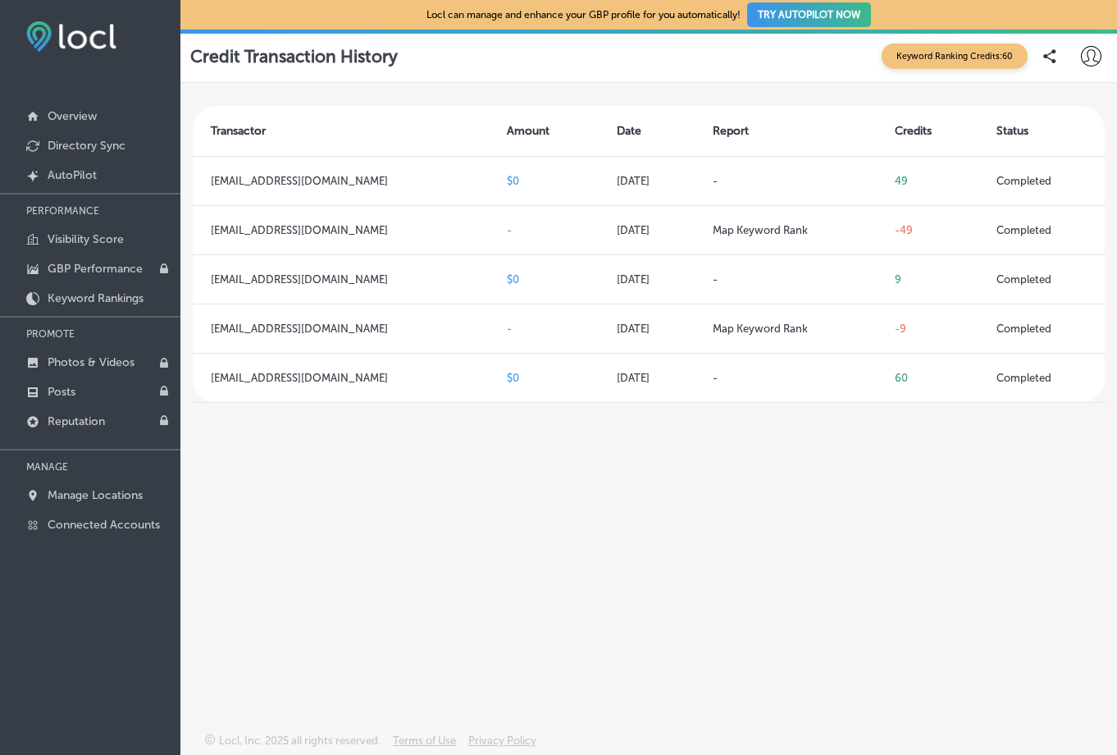
click at [835, 68] on div "Credit Transaction History Keyword Ranking Credits: 60" at bounding box center [648, 55] width 917 height 33
drag, startPoint x: 810, startPoint y: 16, endPoint x: 694, endPoint y: 81, distance: 133.3
click at [783, 52] on div "Locl can manage and enhance your GBP profile for you automatically! TRY AUTOPIL…" at bounding box center [648, 377] width 937 height 755
click at [71, 169] on p "AutoPilot" at bounding box center [72, 175] width 49 height 14
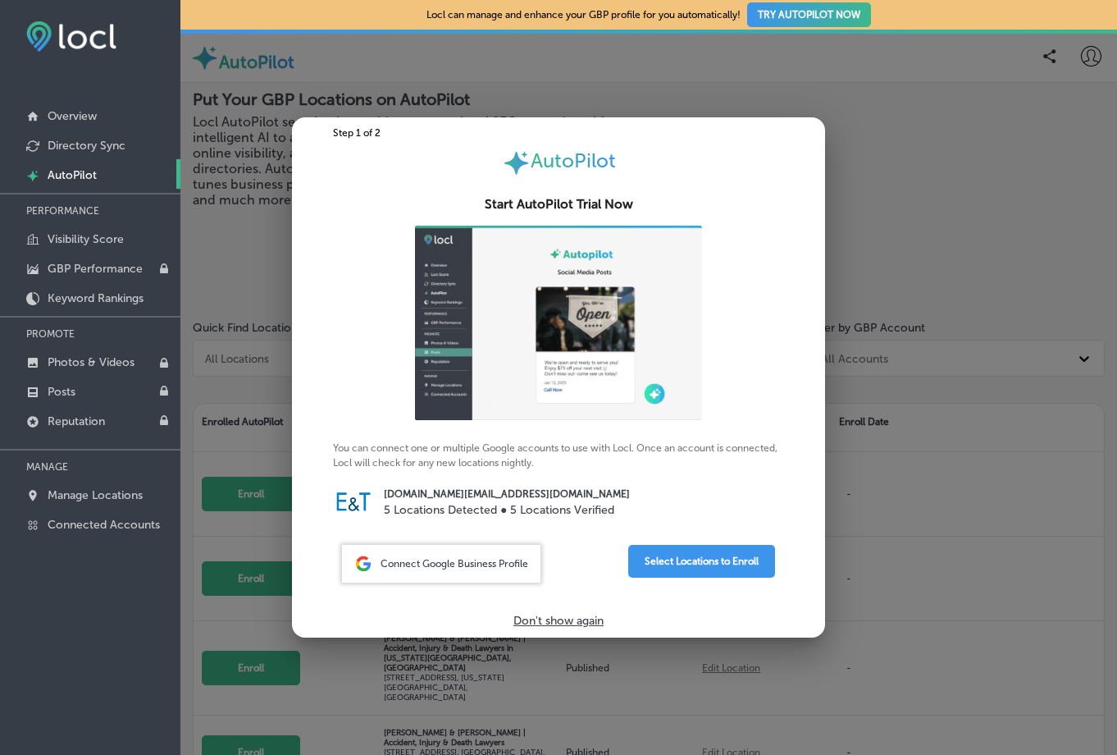
click at [230, 249] on div at bounding box center [558, 377] width 1117 height 755
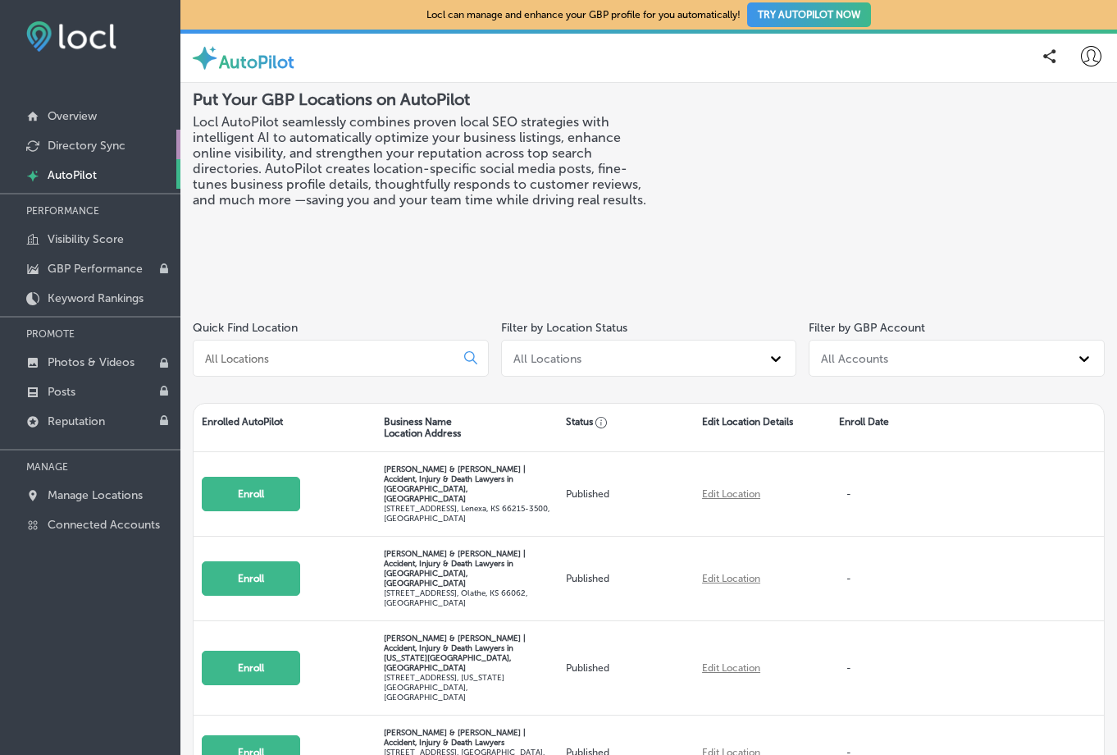
click at [59, 149] on p "Directory Sync" at bounding box center [87, 146] width 78 height 14
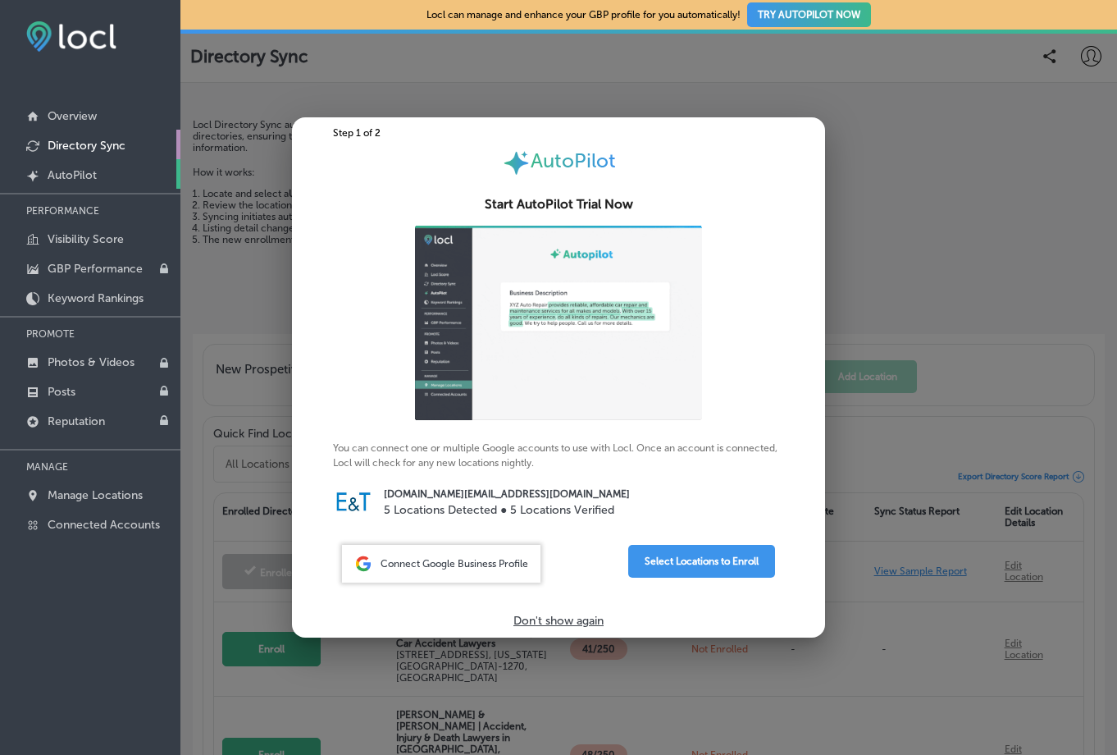
click at [104, 178] on link "Created by potrace 1.10, written by [PERSON_NAME] [DATE]-[DATE] AutoPilot" at bounding box center [90, 174] width 180 height 30
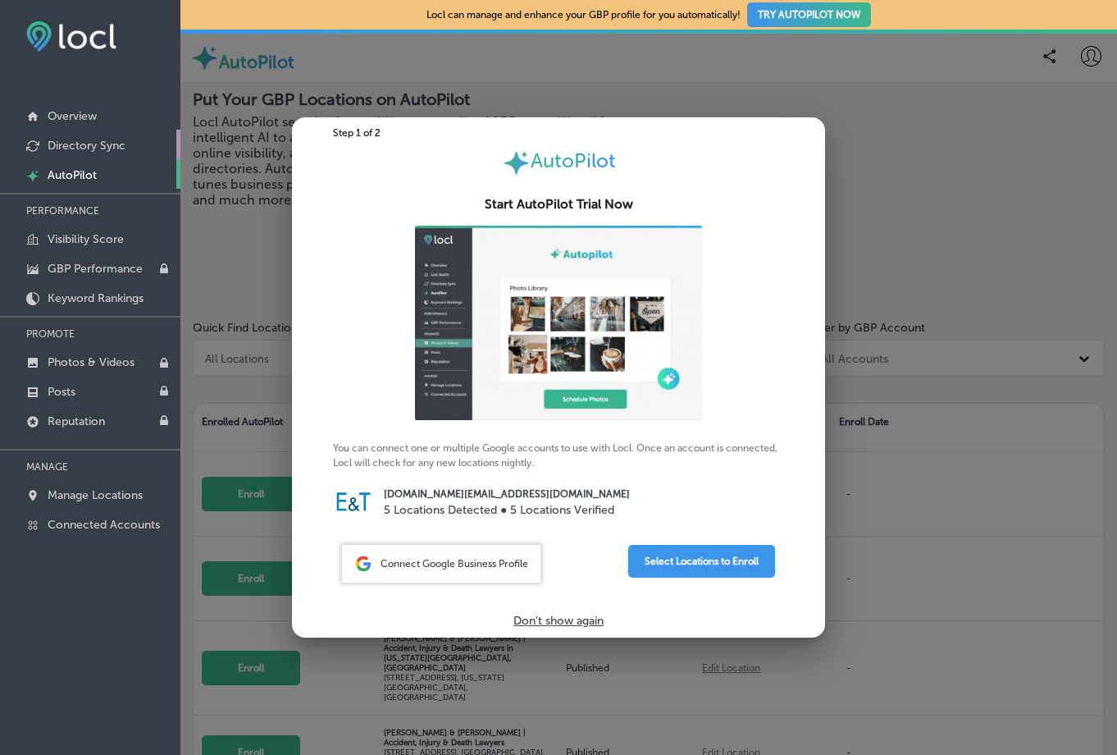
click at [99, 152] on p "Directory Sync" at bounding box center [87, 146] width 78 height 14
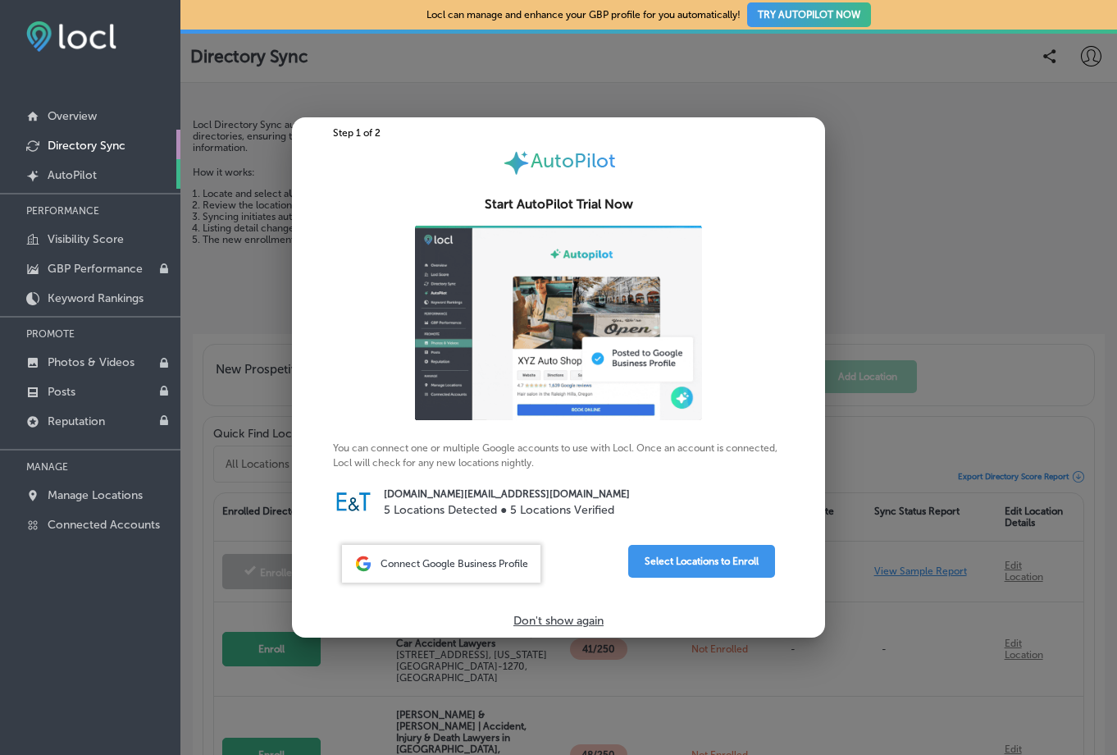
click at [180, 171] on link "Created by potrace 1.10, written by [PERSON_NAME] [DATE]-[DATE] AutoPilot" at bounding box center [90, 174] width 180 height 30
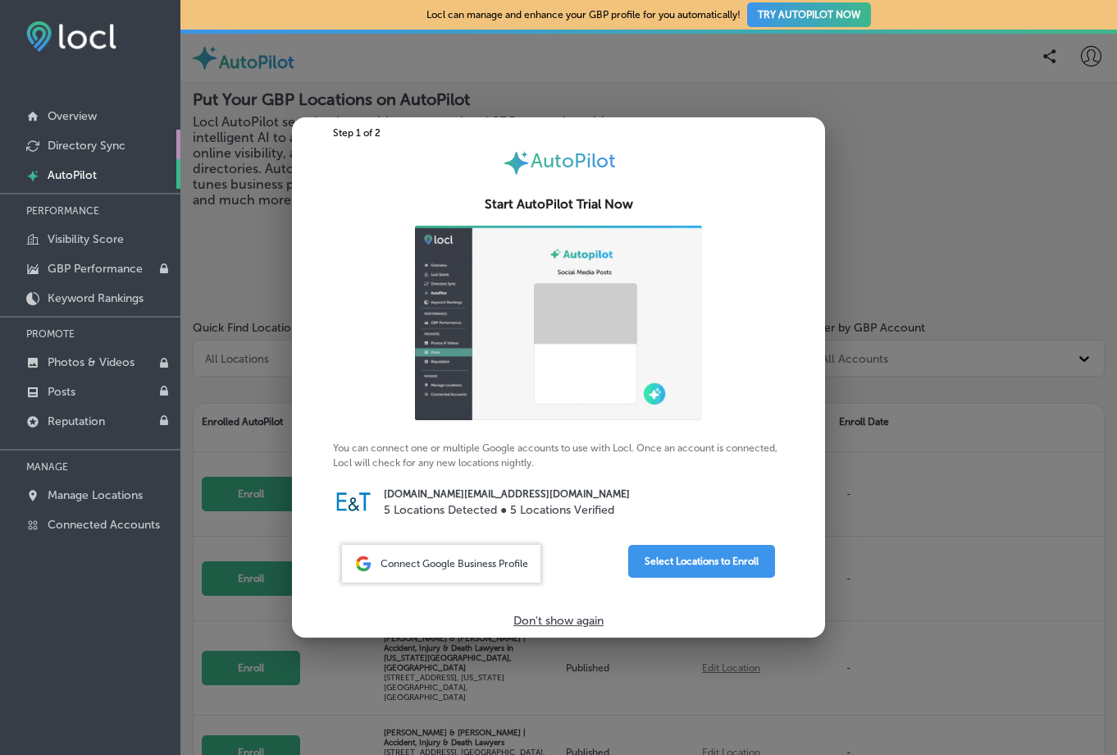
click at [176, 149] on link "Directory Sync" at bounding box center [90, 145] width 180 height 30
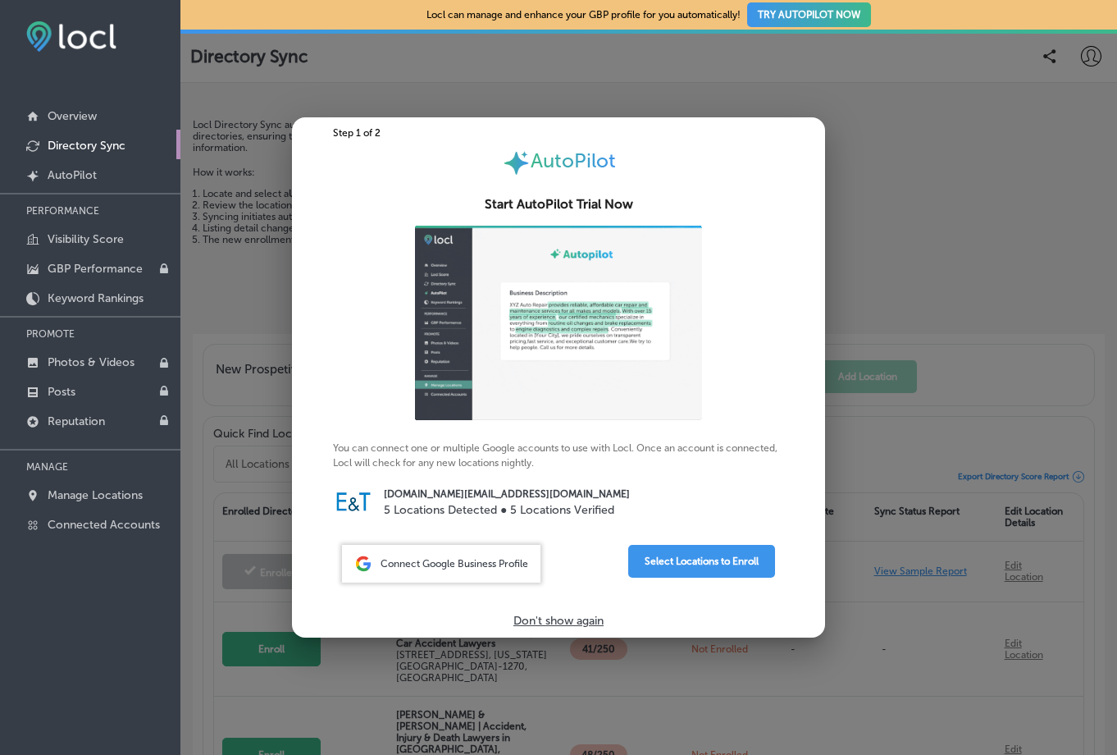
click at [991, 74] on div at bounding box center [558, 377] width 1117 height 755
